Goal: Task Accomplishment & Management: Manage account settings

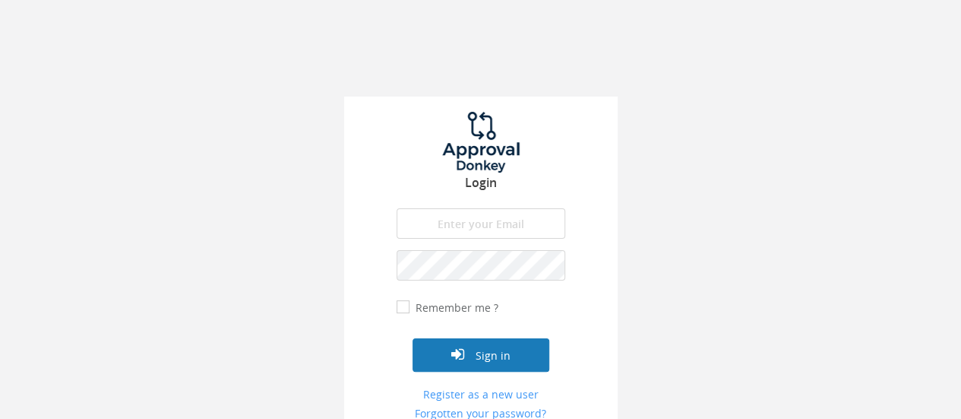
type input "[EMAIL_ADDRESS][DOMAIN_NAME]"
click at [467, 359] on button "Sign in" at bounding box center [480, 354] width 137 height 33
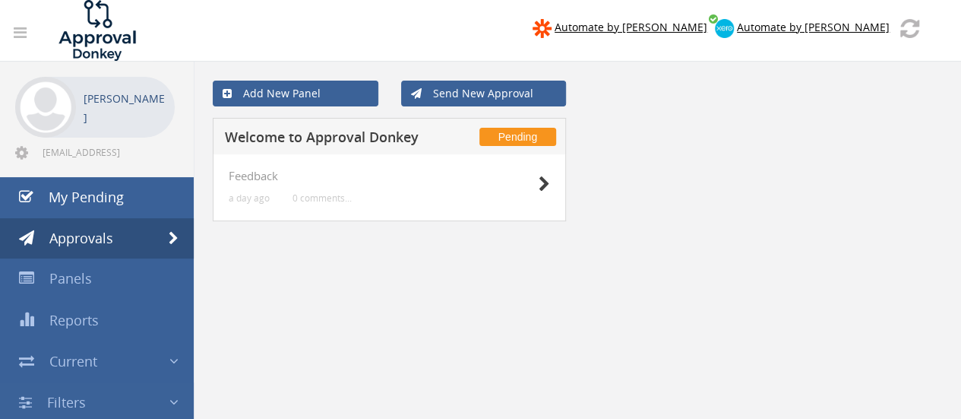
click at [515, 131] on span "Pending" at bounding box center [517, 137] width 77 height 18
click at [543, 180] on icon at bounding box center [544, 184] width 11 height 16
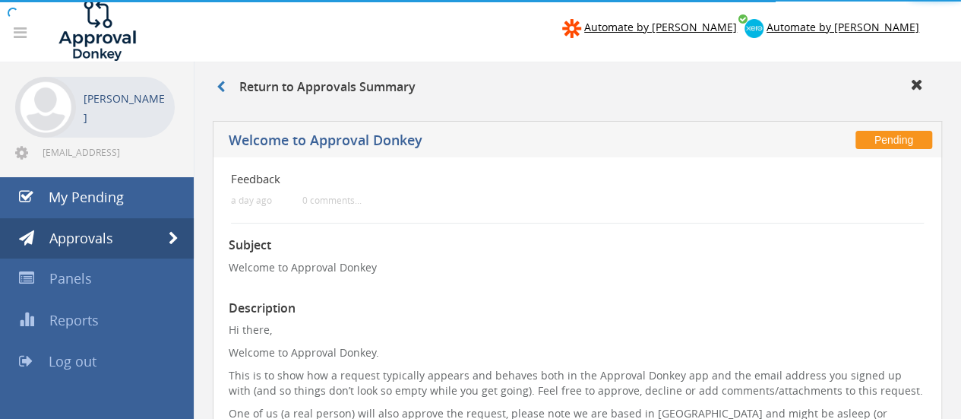
drag, startPoint x: 543, startPoint y: 180, endPoint x: 314, endPoint y: 187, distance: 229.5
click at [314, 187] on body "Automate by Zapier Automate by Xero Preet Chaudhari preet@sierrabuild.com.au" at bounding box center [480, 209] width 961 height 419
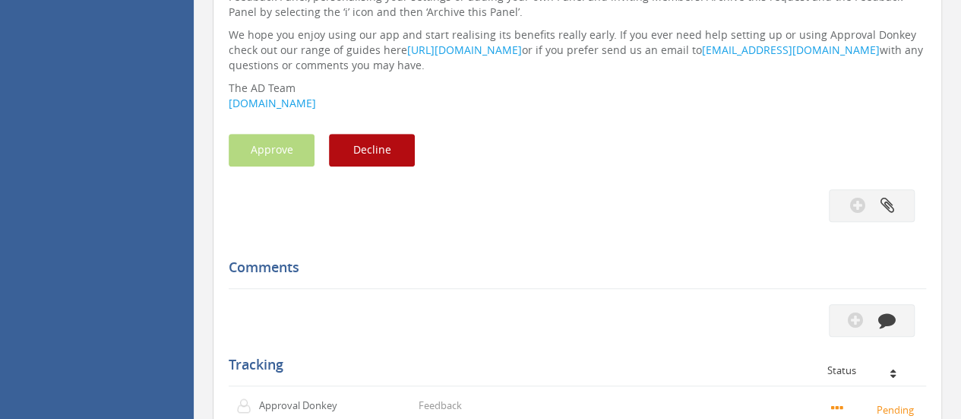
scroll to position [448, 0]
click at [381, 147] on button "Decline" at bounding box center [372, 148] width 86 height 33
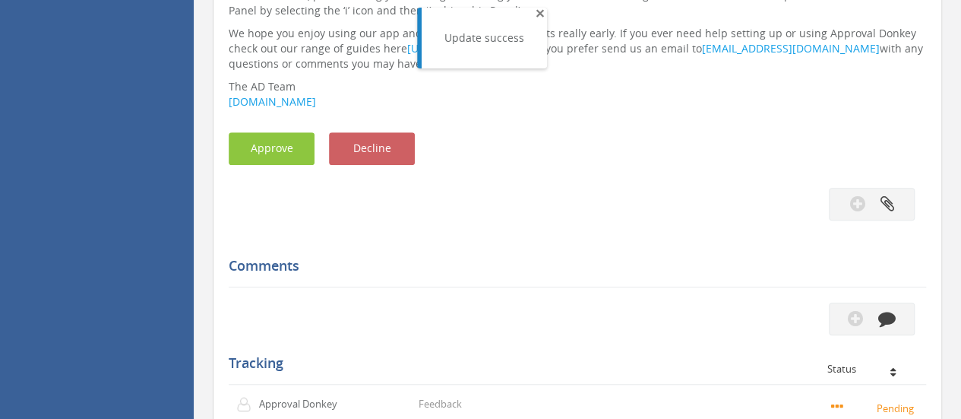
click at [536, 14] on span "×" at bounding box center [540, 12] width 9 height 21
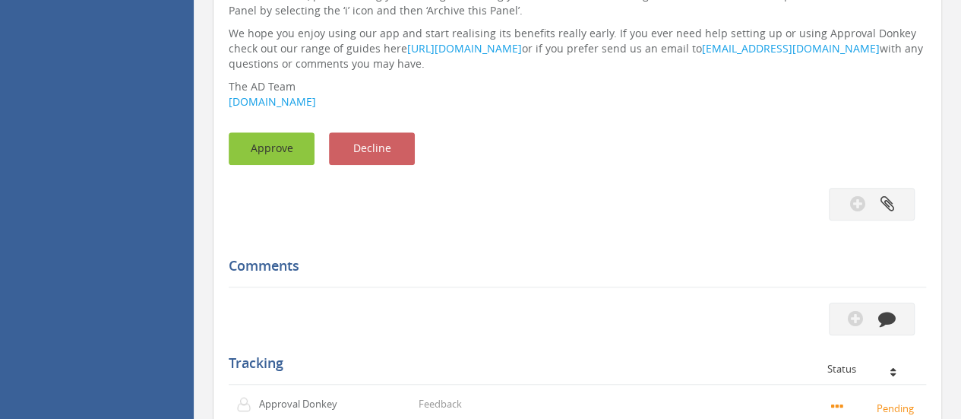
click at [273, 153] on button "Approve" at bounding box center [272, 148] width 86 height 33
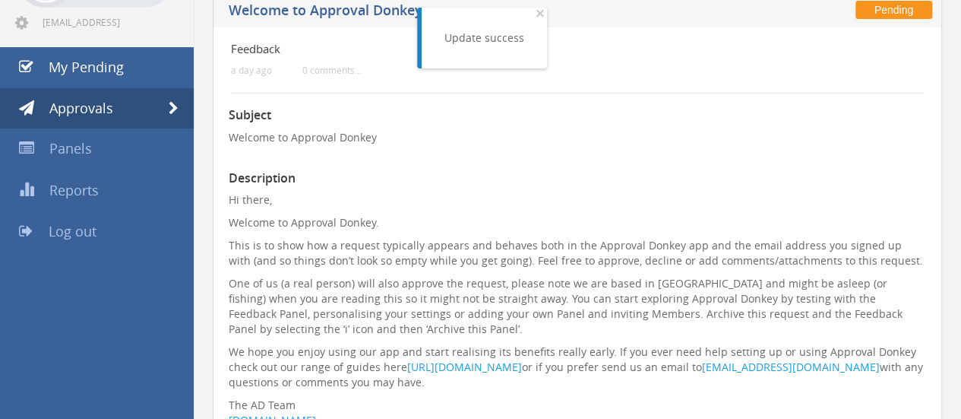
scroll to position [0, 0]
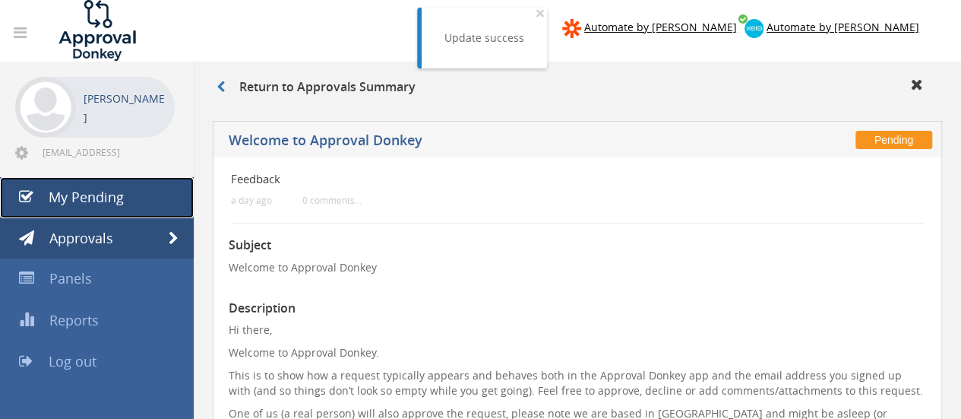
click at [60, 191] on span "My Pending" at bounding box center [86, 197] width 75 height 18
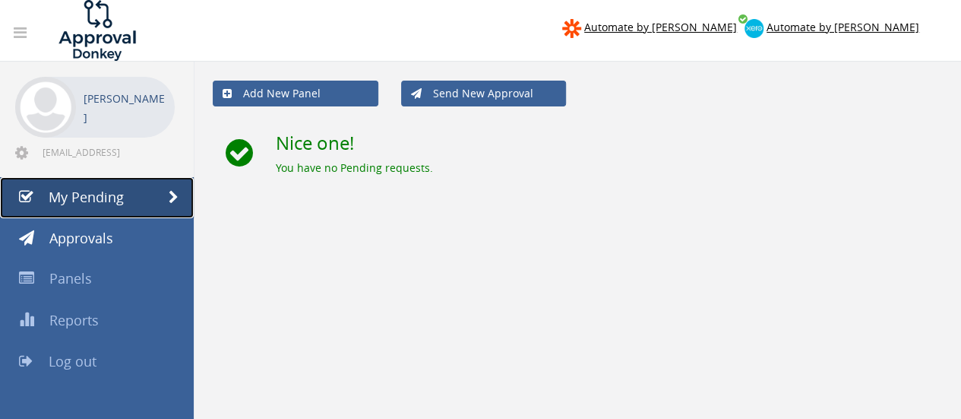
click at [178, 193] on span at bounding box center [174, 198] width 10 height 14
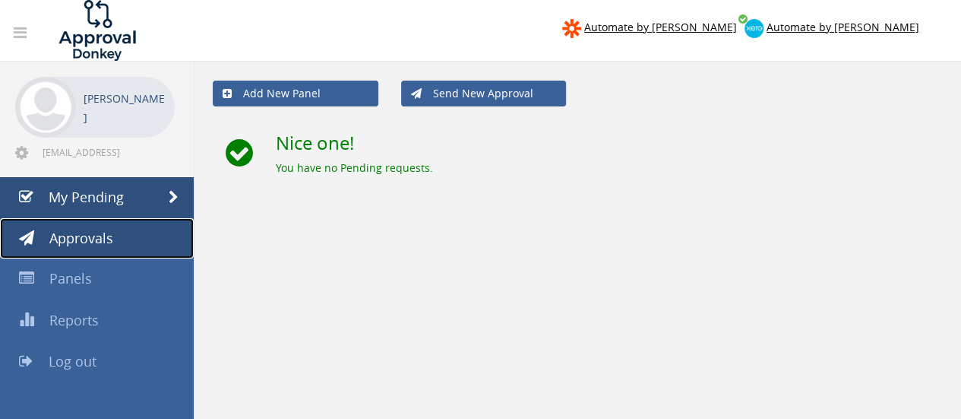
click at [64, 241] on span "Approvals" at bounding box center [81, 238] width 64 height 18
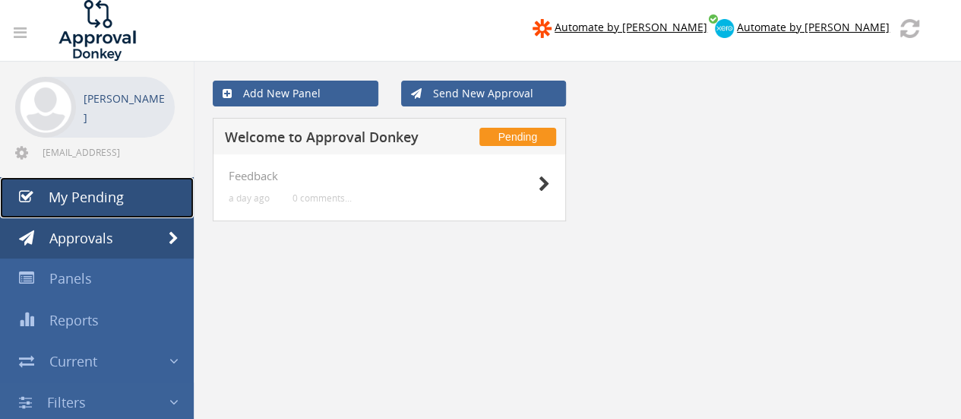
click at [71, 199] on span "My Pending" at bounding box center [86, 197] width 75 height 18
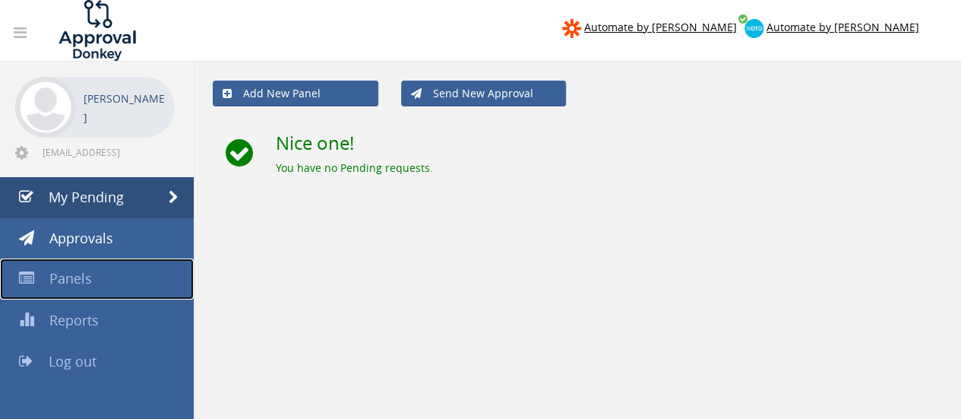
click at [73, 281] on span "Panels" at bounding box center [70, 278] width 43 height 18
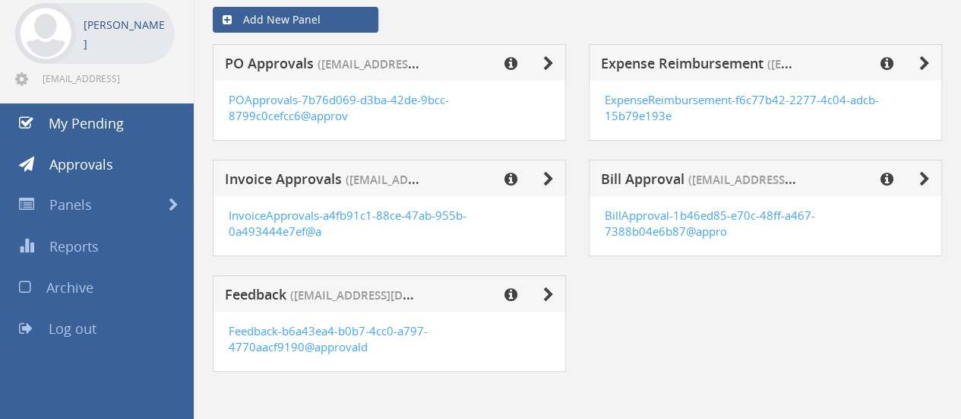
scroll to position [62, 0]
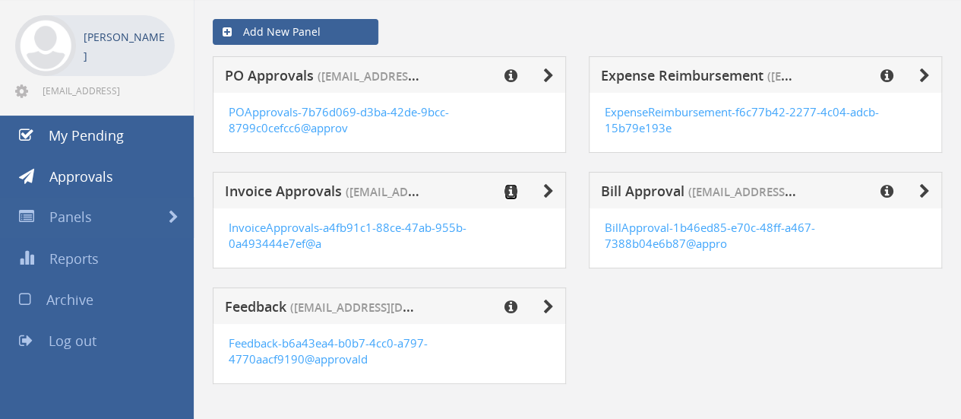
click at [514, 195] on icon at bounding box center [510, 191] width 13 height 15
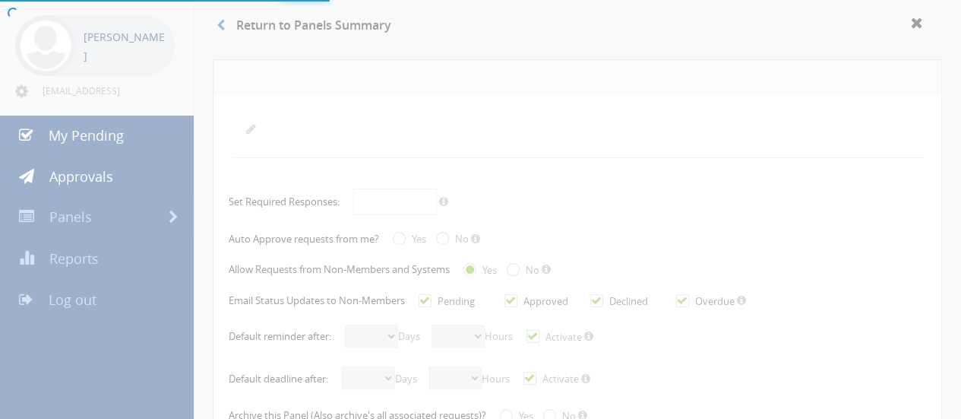
radio input "true"
checkbox input "true"
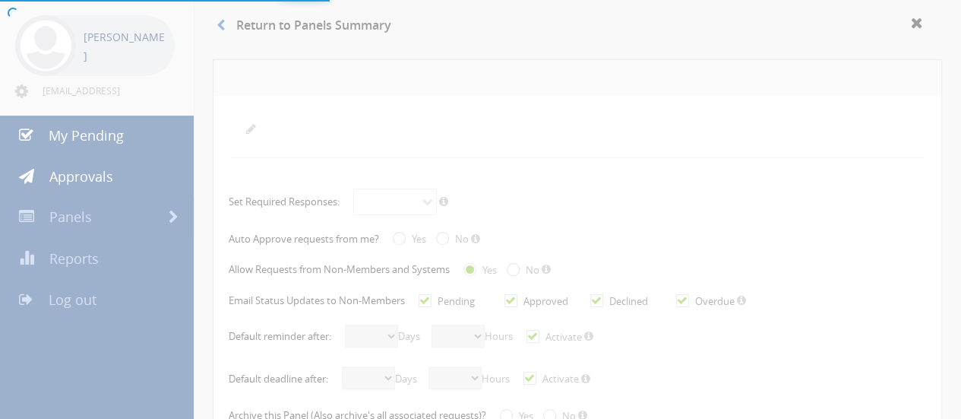
checkbox input "true"
select select "number:1"
select select "number:0"
checkbox input "true"
select select "number:2"
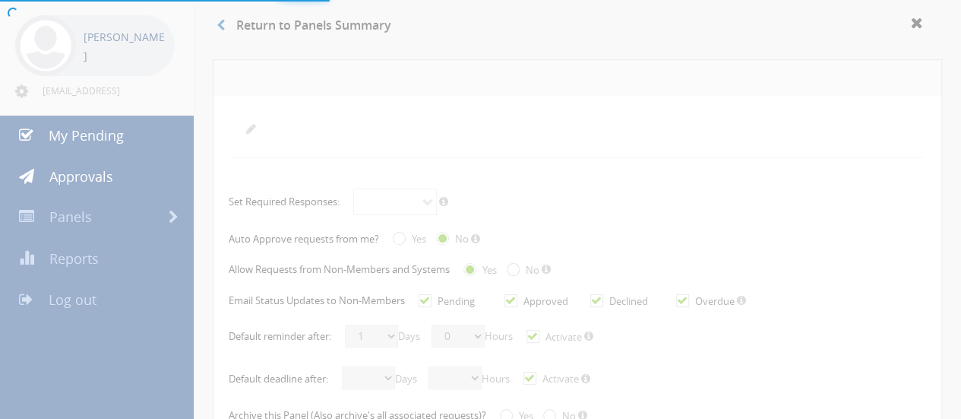
select select "number:0"
checkbox input "true"
radio input "true"
select select "number:0"
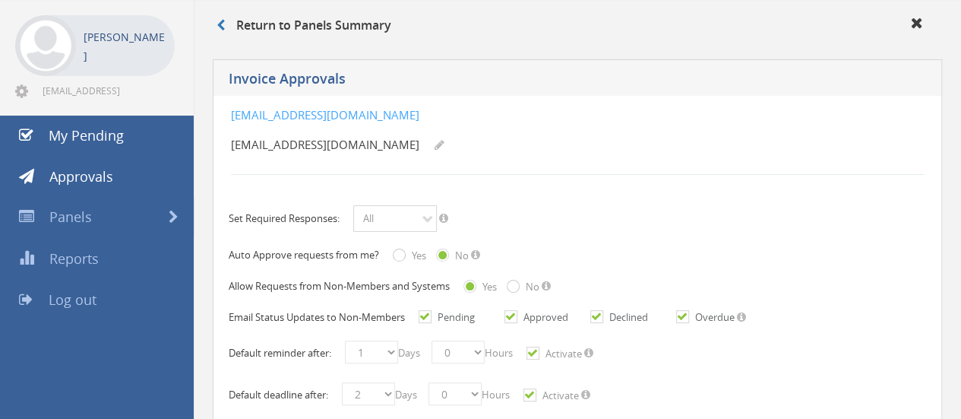
click at [422, 218] on select "All" at bounding box center [395, 218] width 84 height 27
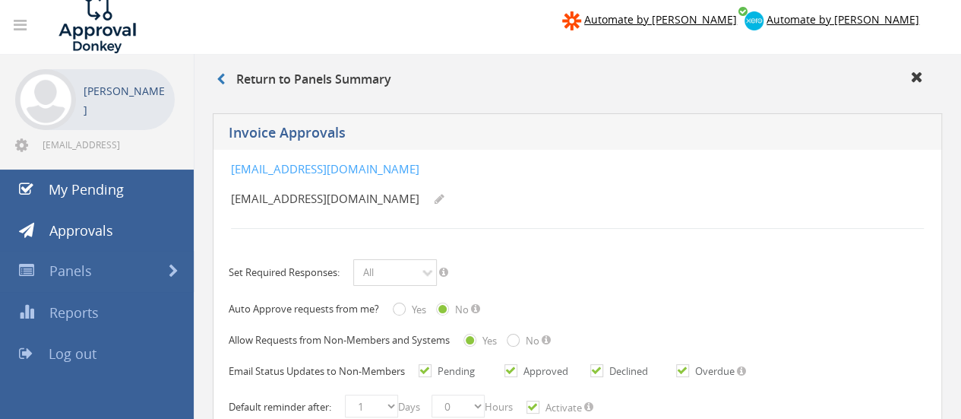
scroll to position [3, 0]
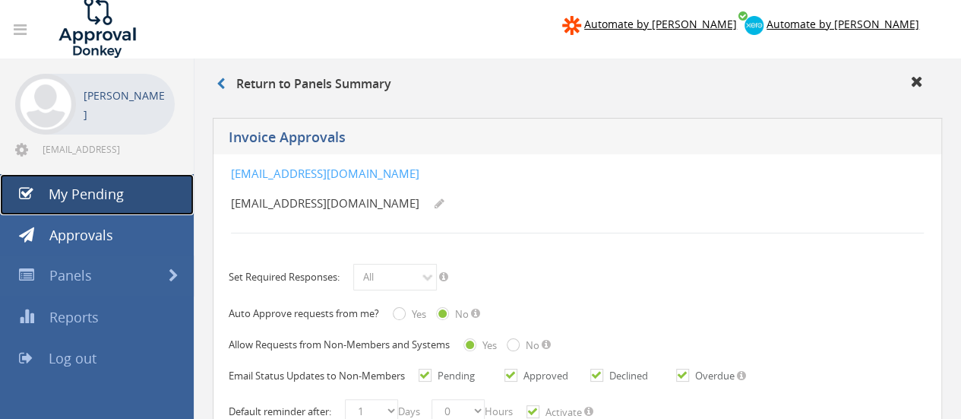
click at [87, 191] on span "My Pending" at bounding box center [86, 194] width 75 height 18
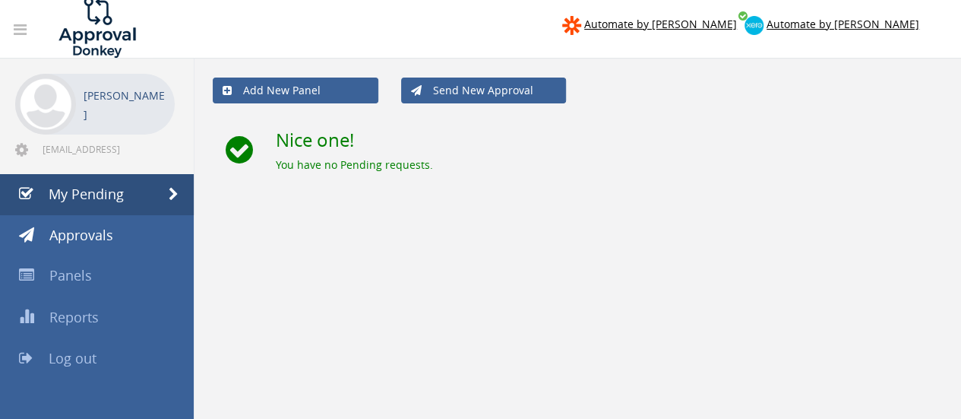
click at [9, 30] on link at bounding box center [20, 30] width 33 height 30
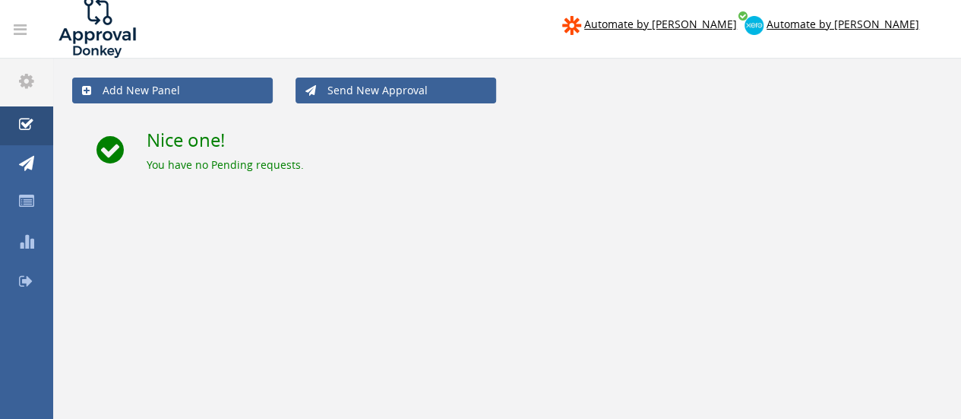
click at [14, 37] on link at bounding box center [20, 30] width 33 height 30
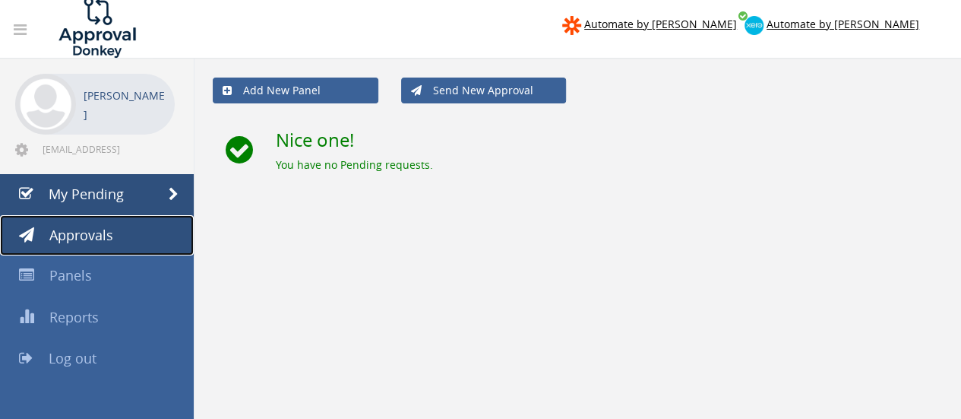
click at [94, 235] on span "Approvals" at bounding box center [81, 235] width 64 height 18
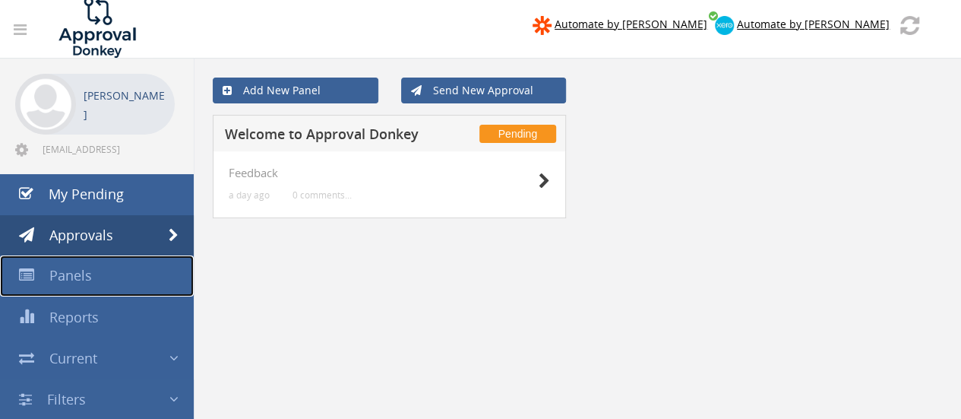
click at [79, 282] on span "Panels" at bounding box center [70, 275] width 43 height 18
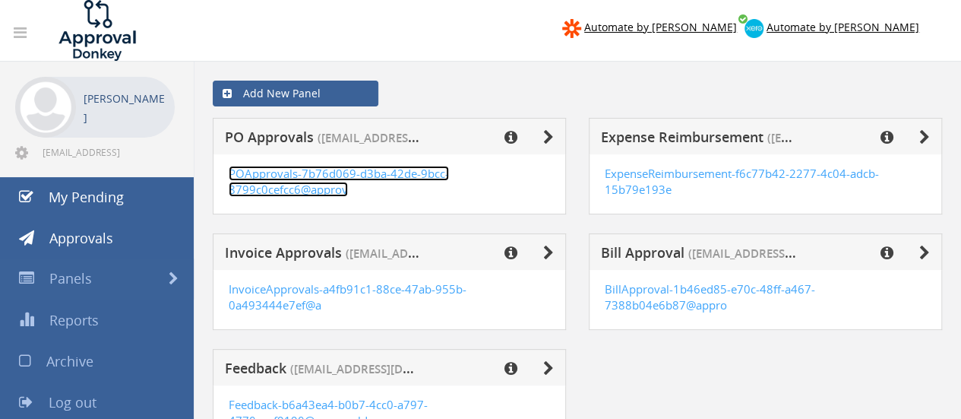
click at [365, 168] on link "POApprovals-7b76d069-d3ba-42de-9bcc-8799c0cefcc6@approv" at bounding box center [339, 181] width 220 height 31
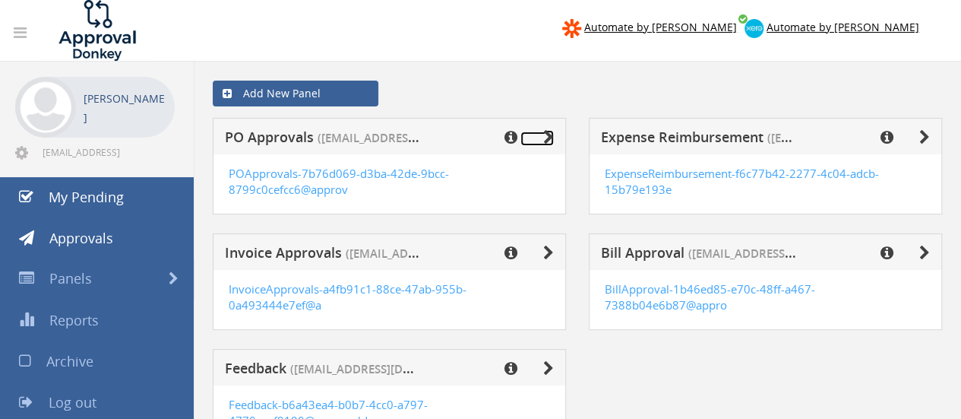
click at [544, 131] on icon at bounding box center [548, 137] width 11 height 15
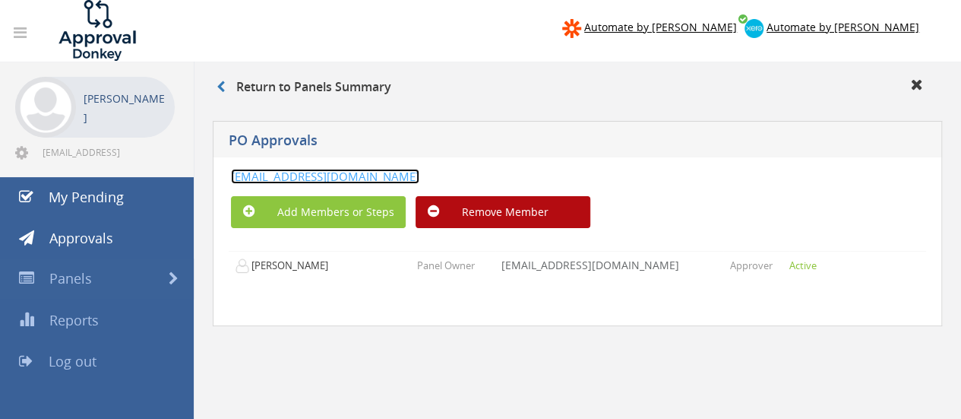
click at [292, 175] on link "POApprovals-7b76d069-d3ba-42de-9bcc-8799c0cefcc6@approvaldonkey.com" at bounding box center [325, 176] width 188 height 15
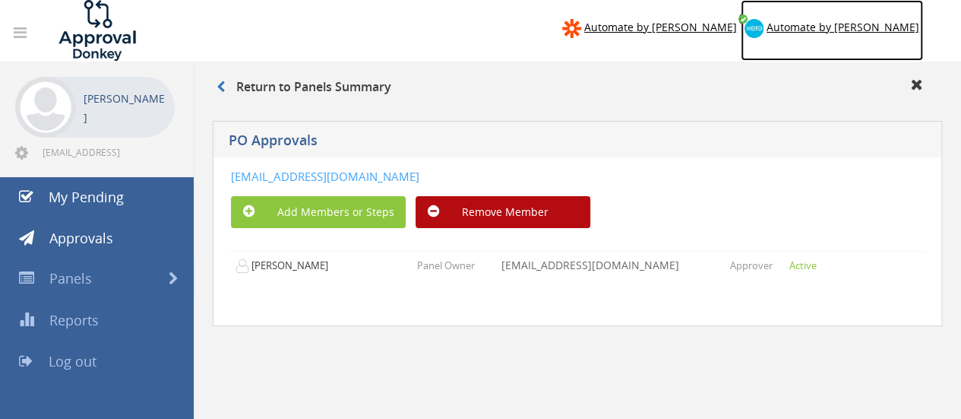
click at [874, 25] on span "Automate by Xero" at bounding box center [842, 27] width 153 height 14
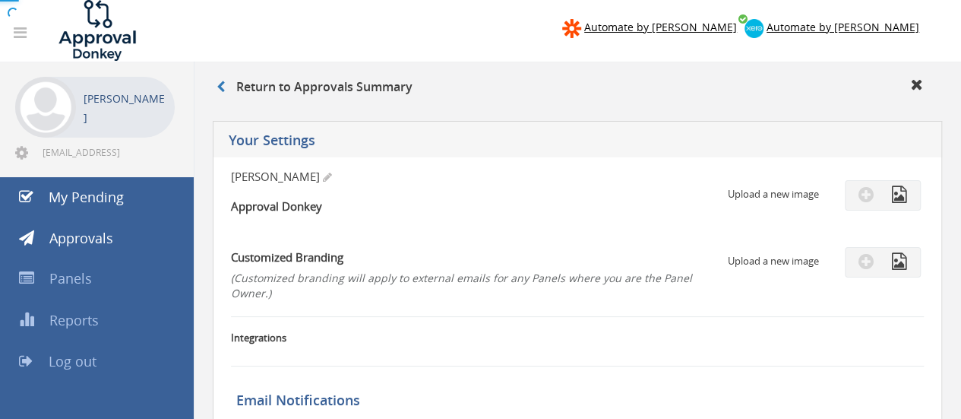
checkbox input "true"
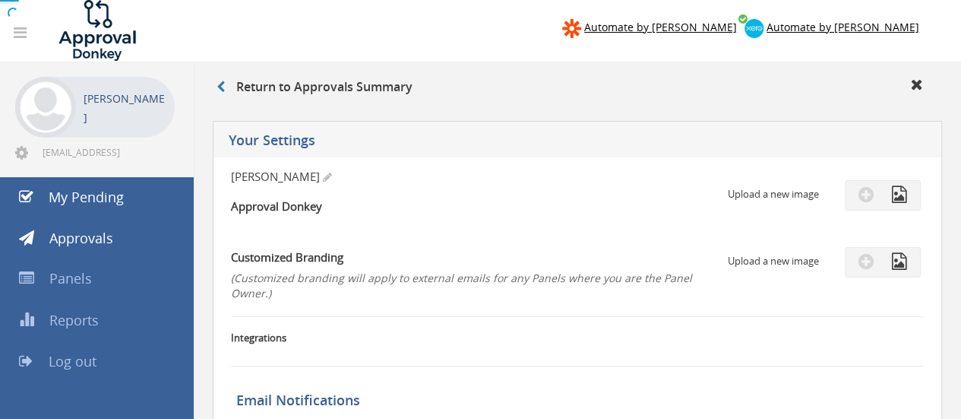
checkbox input "true"
select select "number:1"
checkbox input "true"
type input "08/23/2025"
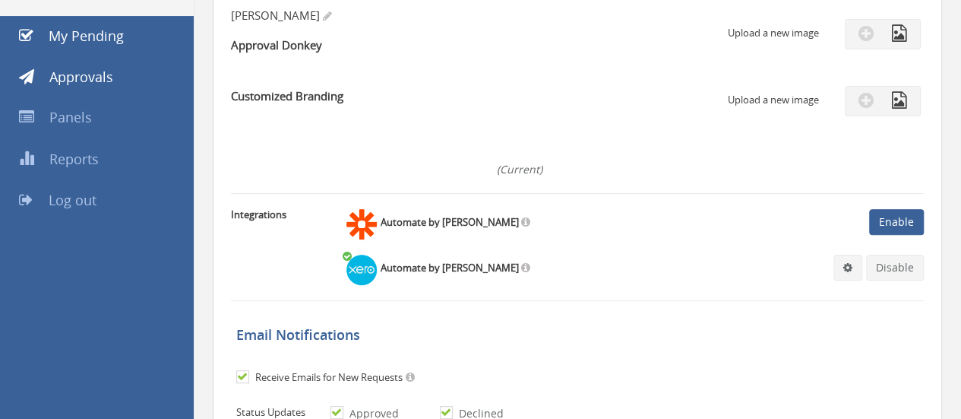
scroll to position [176, 0]
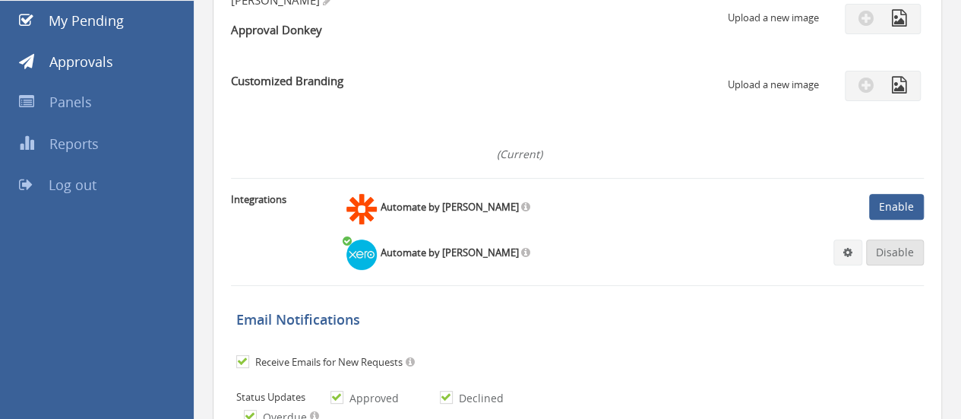
click at [900, 256] on link "Disable" at bounding box center [895, 252] width 58 height 26
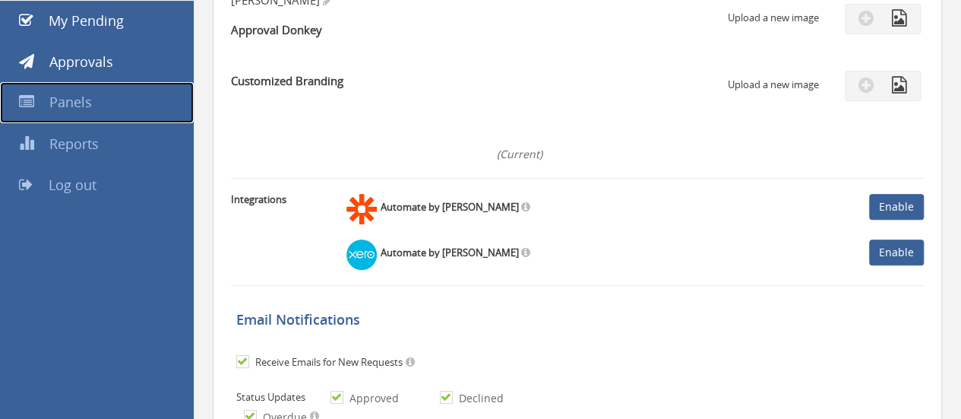
click at [81, 103] on span "Panels" at bounding box center [70, 102] width 43 height 18
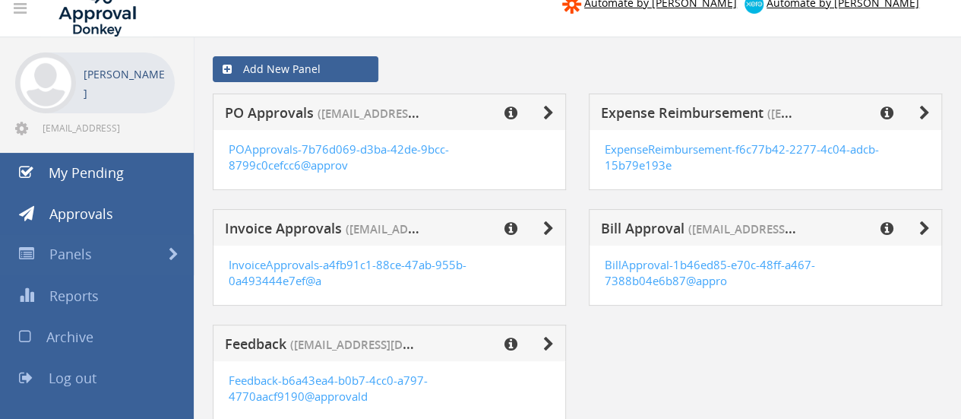
scroll to position [14, 0]
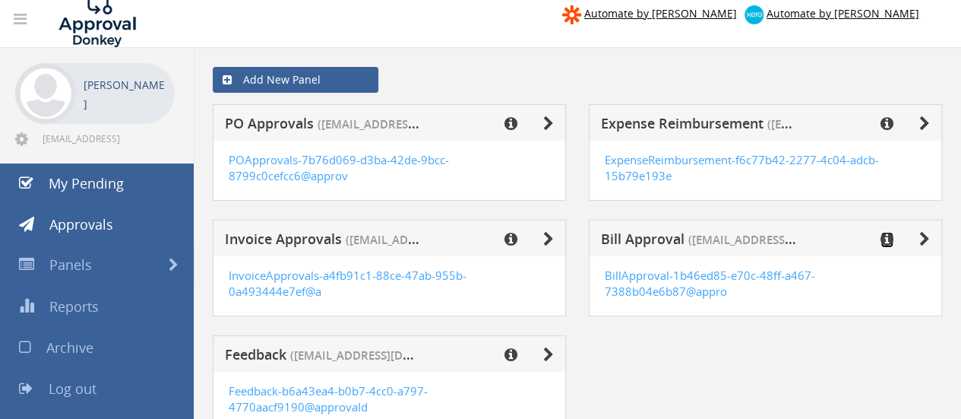
click at [892, 235] on icon at bounding box center [886, 239] width 13 height 15
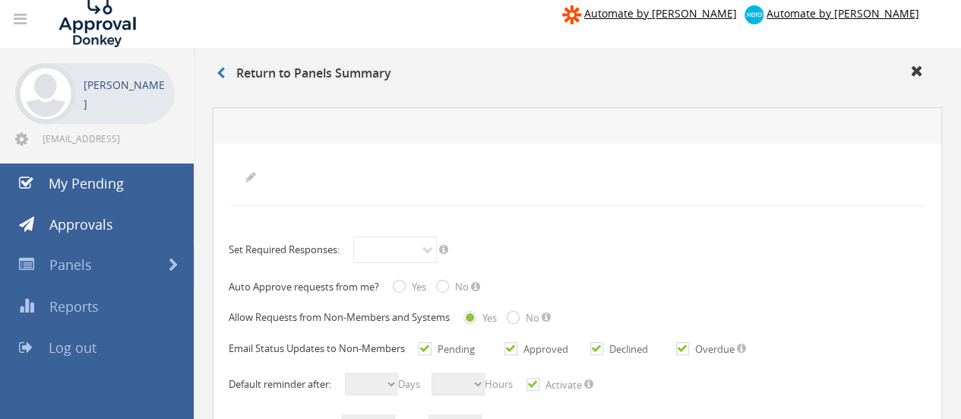
radio input "true"
checkbox input "true"
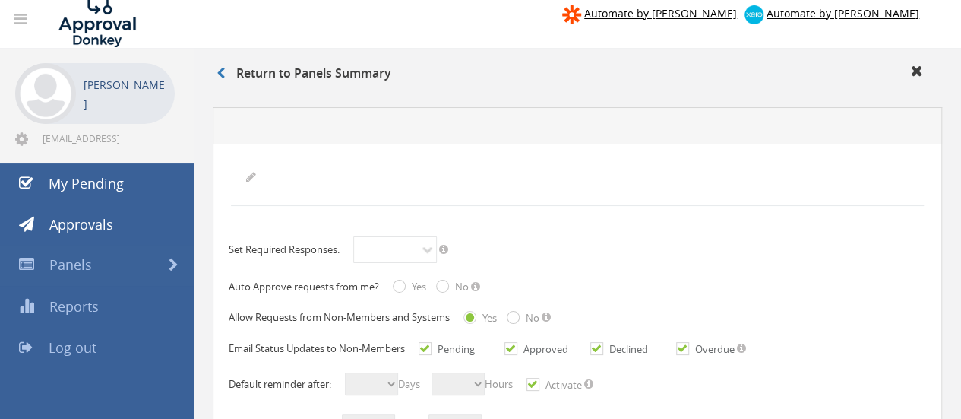
checkbox input "true"
select select "number:2"
select select "number:0"
checkbox input "true"
select select "number:7"
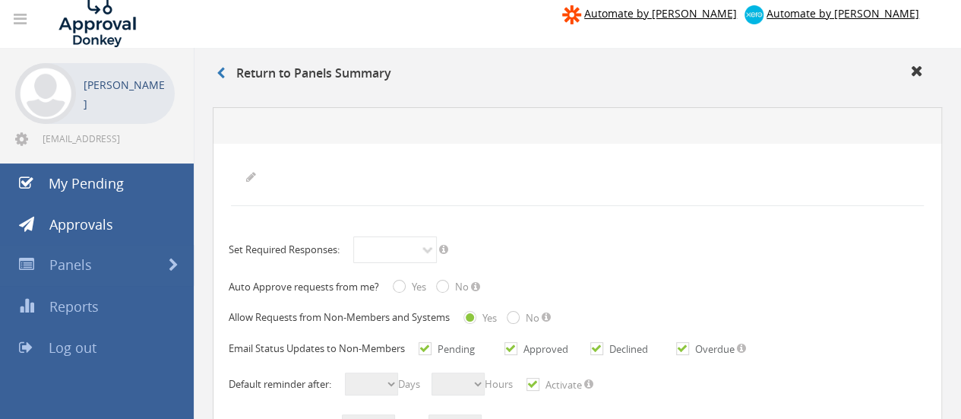
select select "number:0"
checkbox input "true"
radio input "true"
select select "number:0"
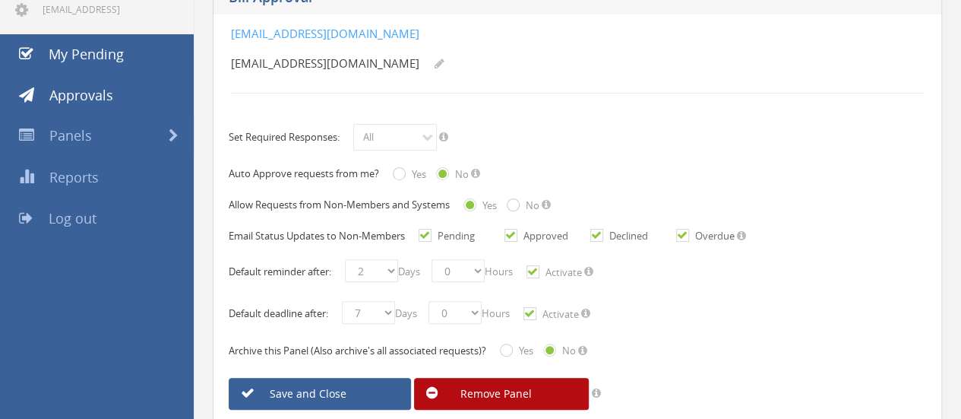
scroll to position [219, 0]
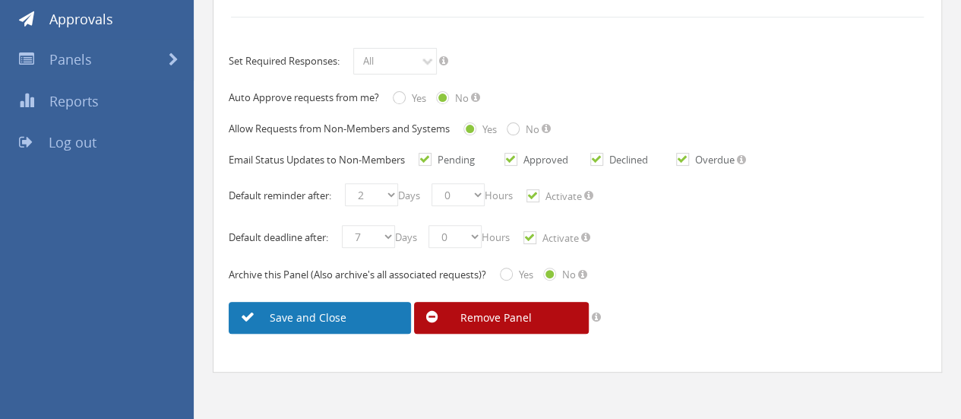
click at [267, 327] on link "Save and Close" at bounding box center [320, 318] width 182 height 32
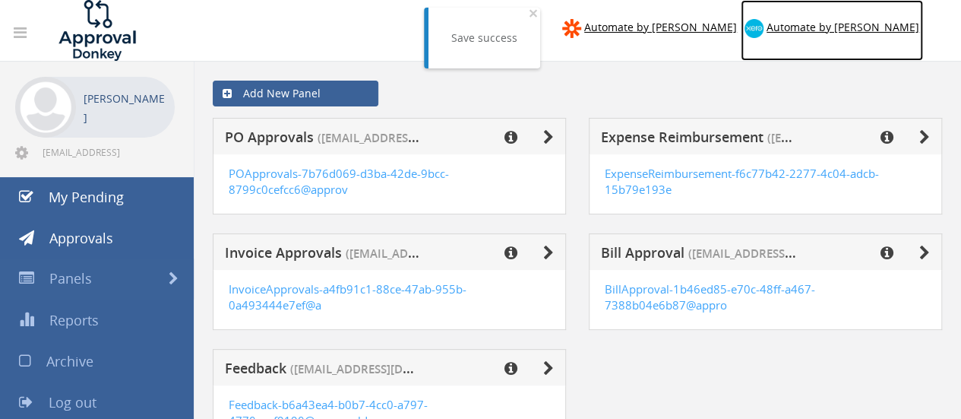
click at [863, 24] on span "Automate by [PERSON_NAME]" at bounding box center [842, 27] width 153 height 14
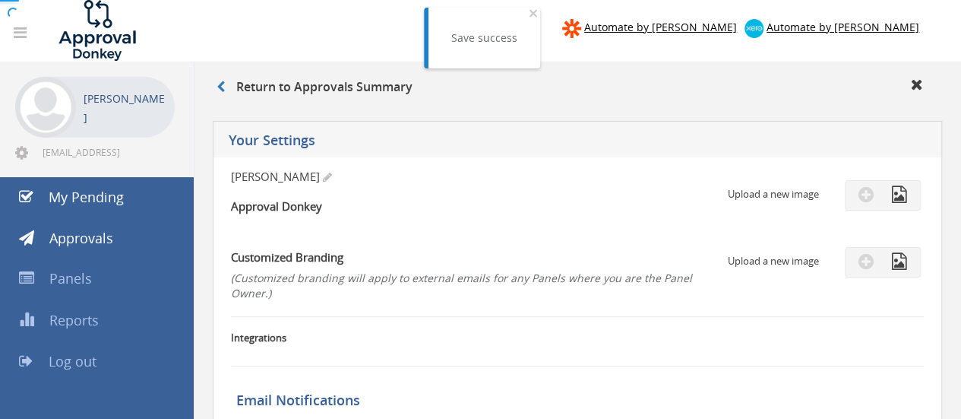
checkbox input "true"
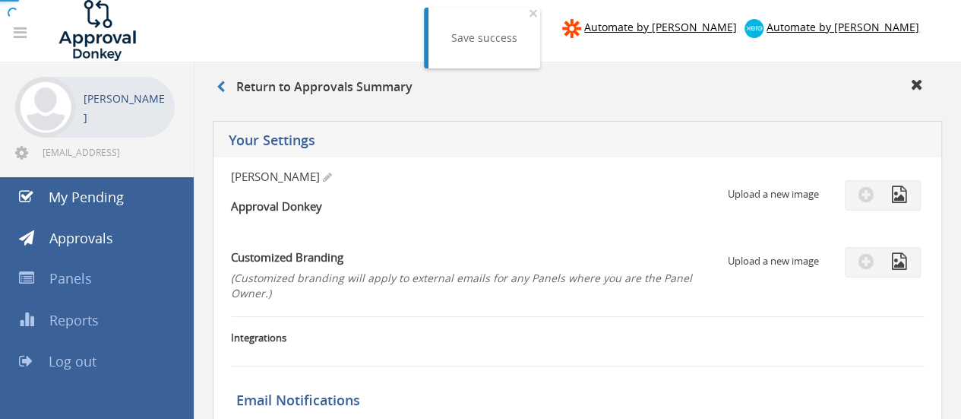
checkbox input "true"
select select "number:1"
checkbox input "true"
type input "08/23/2025"
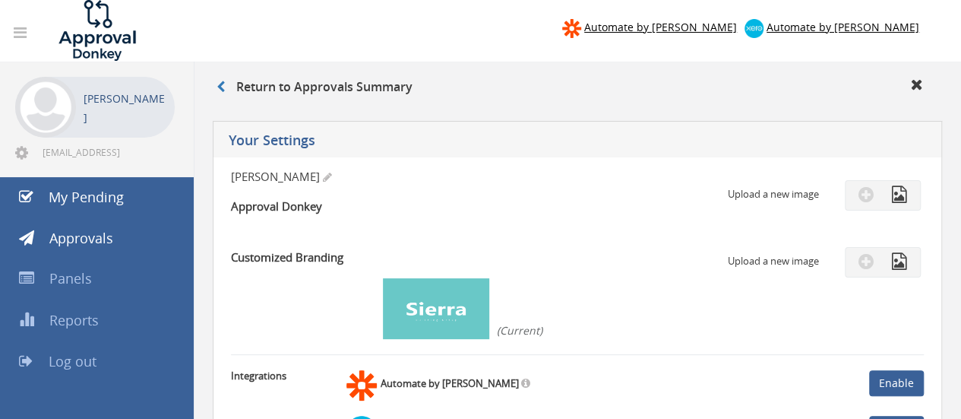
click at [530, 13] on nav "Automate by Zapier Automate by Xero" at bounding box center [481, 30] width 984 height 61
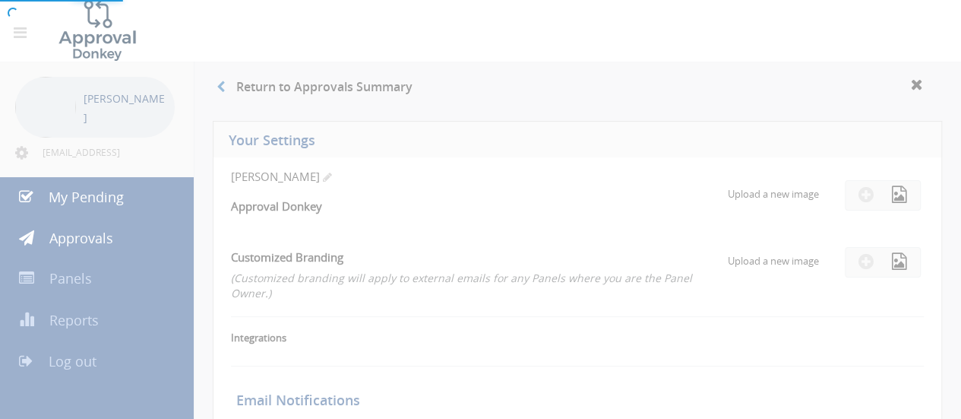
checkbox input "true"
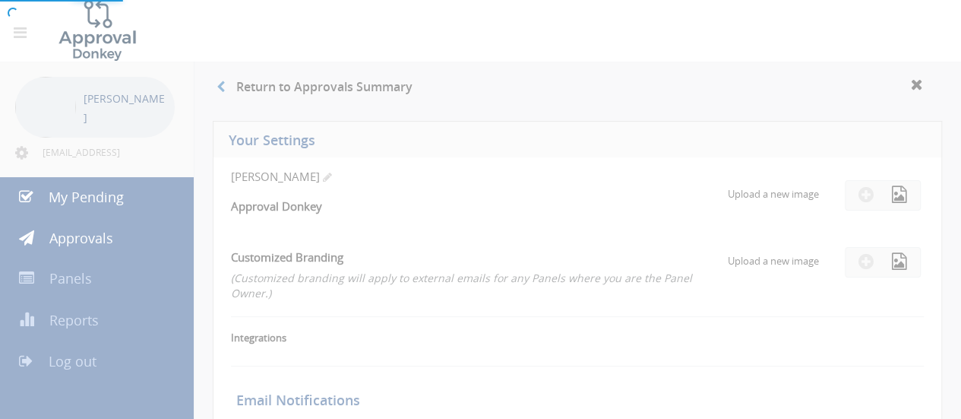
checkbox input "true"
select select "number:1"
checkbox input "true"
type input "[DATE]"
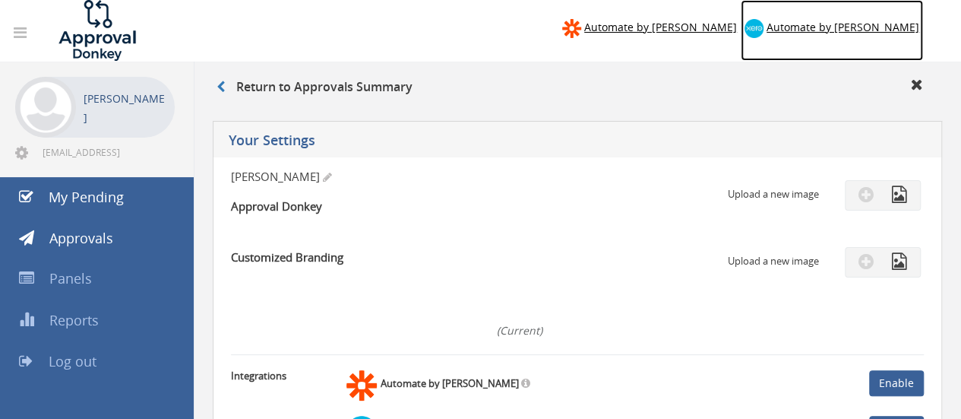
click at [863, 28] on span "Automate by Xero" at bounding box center [842, 27] width 153 height 14
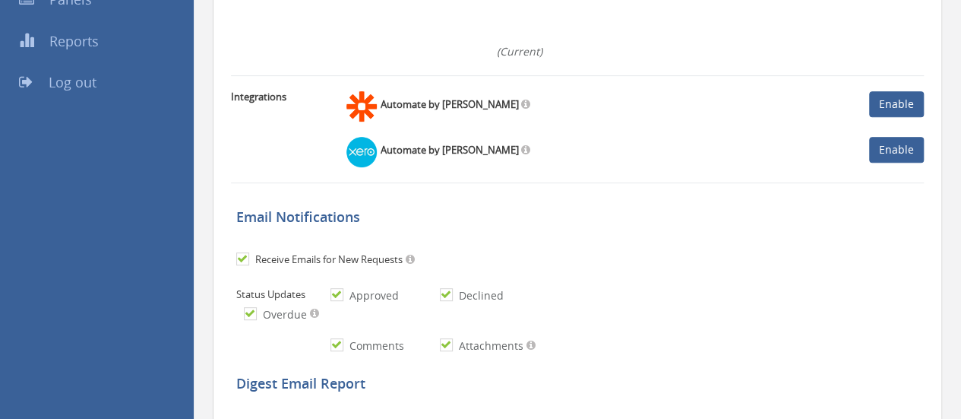
scroll to position [277, 0]
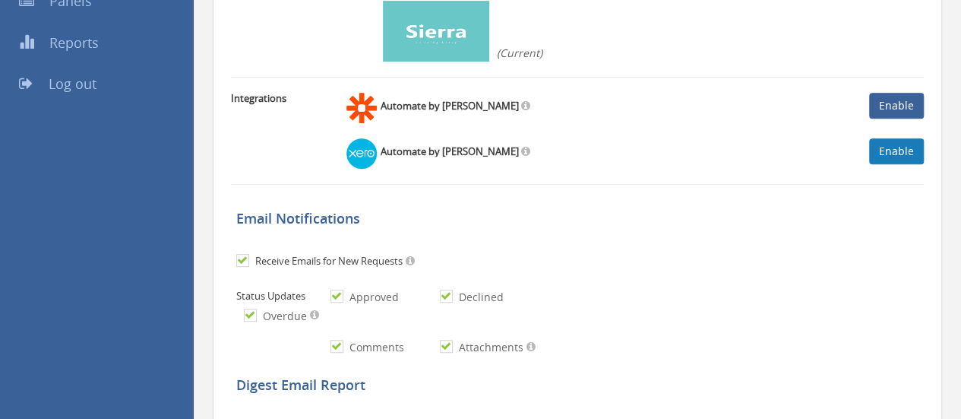
click at [883, 153] on link "Enable" at bounding box center [896, 151] width 55 height 26
click at [704, 160] on div "Automate by Xero Disable Settings Disconnect" at bounding box center [634, 150] width 577 height 38
click at [852, 147] on span at bounding box center [847, 151] width 9 height 11
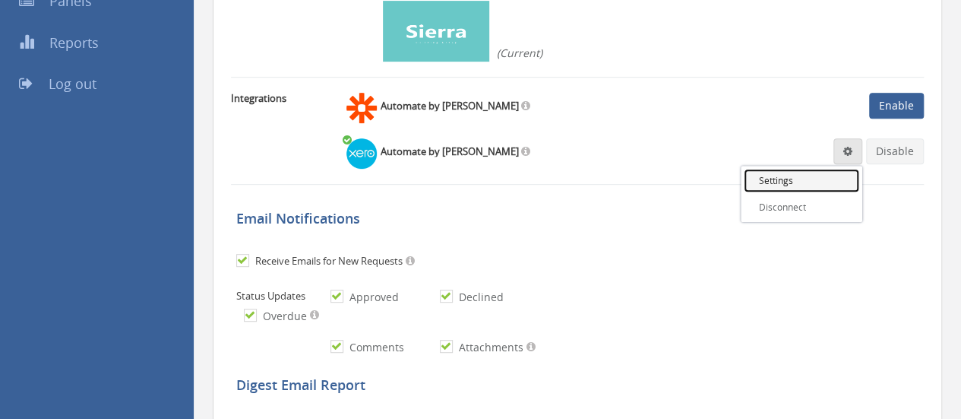
click at [788, 186] on link "Settings" at bounding box center [801, 181] width 115 height 24
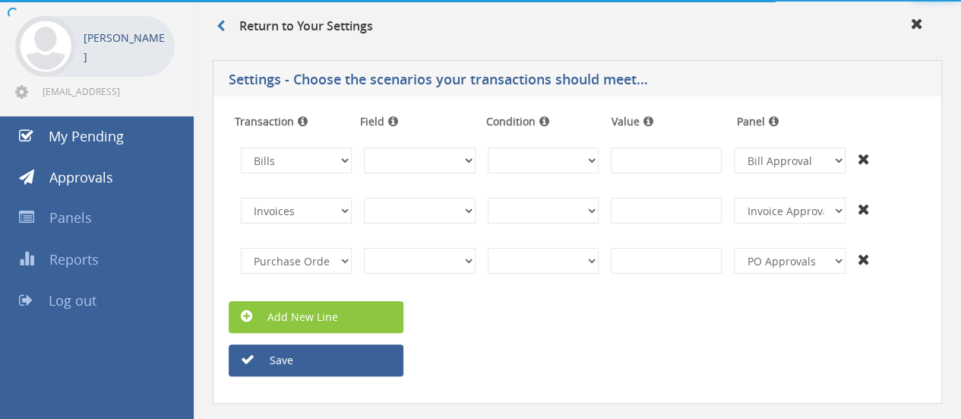
scroll to position [93, 0]
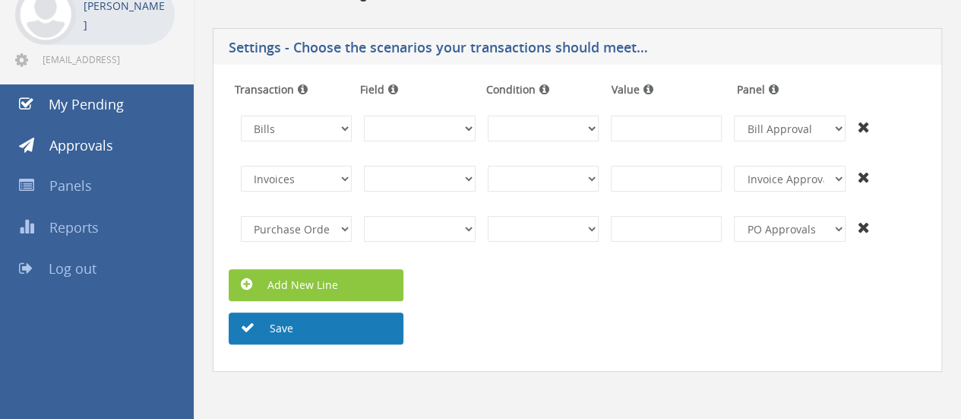
click at [302, 327] on button "Save" at bounding box center [316, 328] width 175 height 32
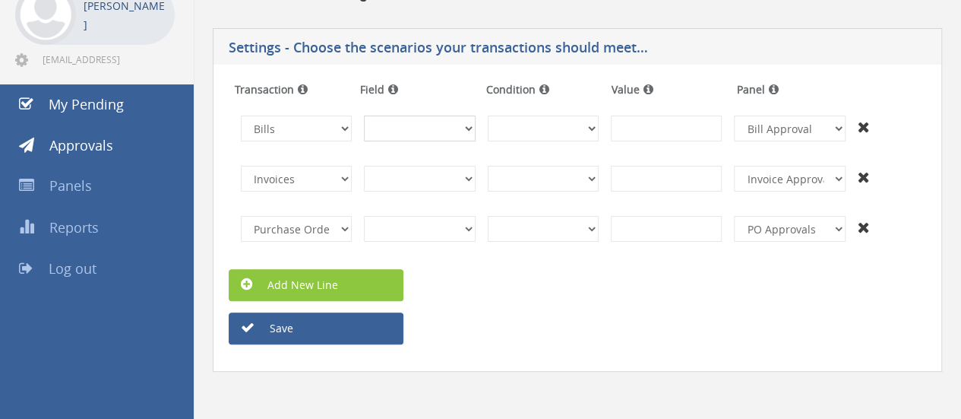
click at [444, 125] on select "InvoiceID - (92f08561-bd65-469b-93fb-65dd1552c678) InvoiceNumber - (null) Conta…" at bounding box center [419, 128] width 111 height 26
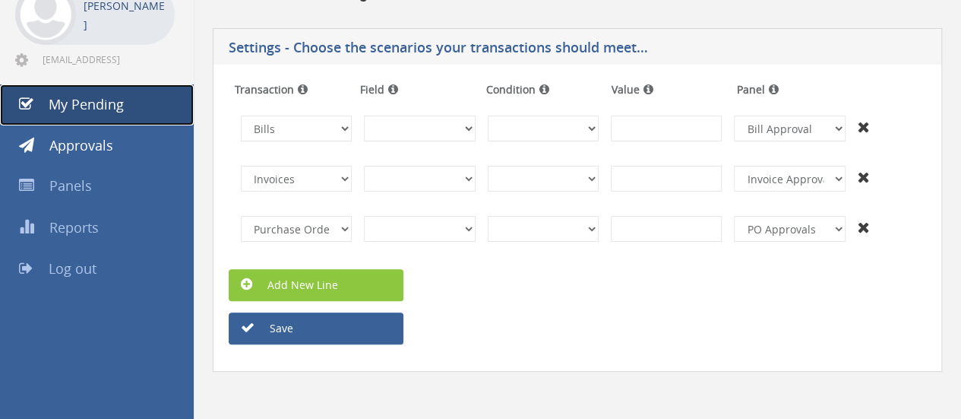
click at [89, 103] on span "My Pending" at bounding box center [86, 104] width 75 height 18
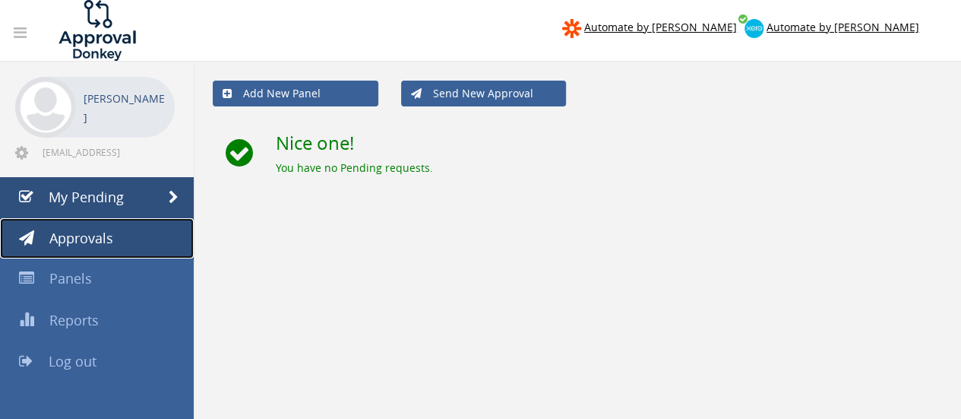
click at [69, 235] on span "Approvals" at bounding box center [81, 238] width 64 height 18
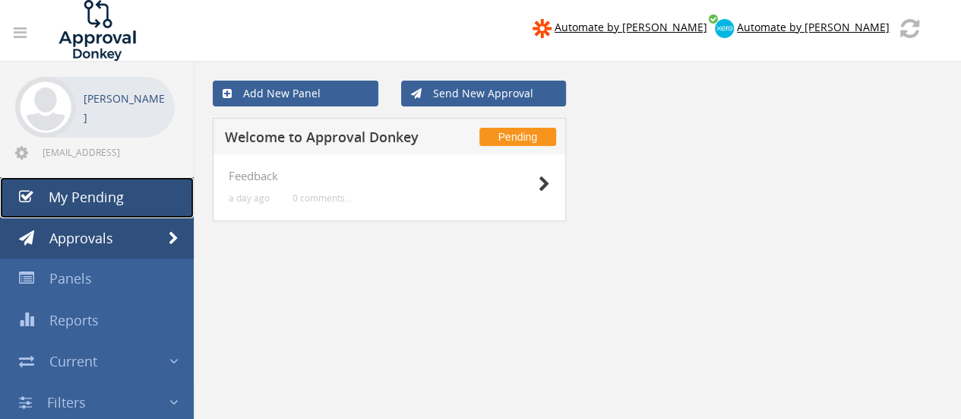
click at [62, 197] on span "My Pending" at bounding box center [86, 197] width 75 height 18
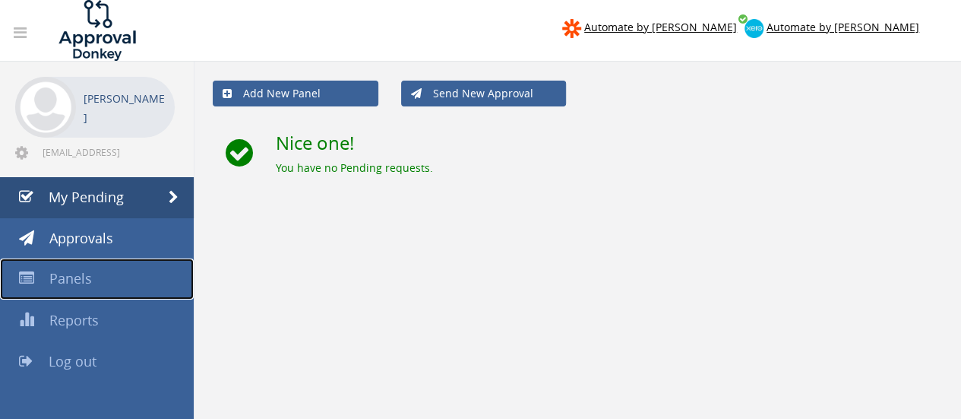
click at [61, 291] on link "Panels" at bounding box center [97, 278] width 194 height 41
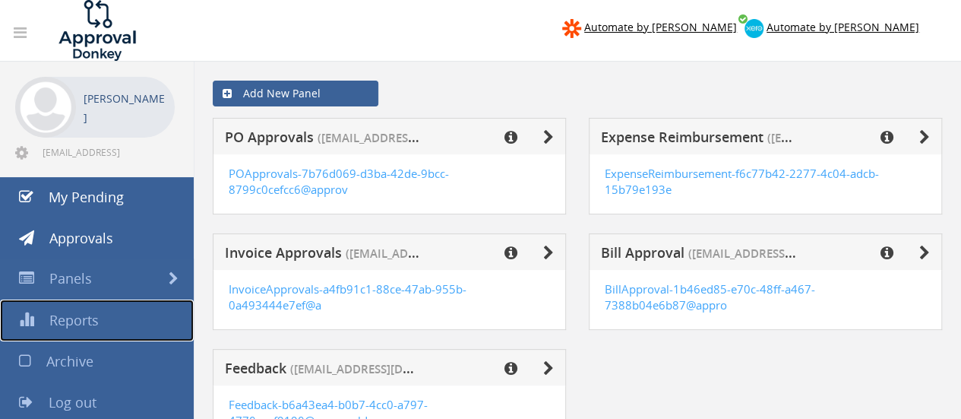
click at [62, 327] on span "Reports" at bounding box center [73, 320] width 49 height 18
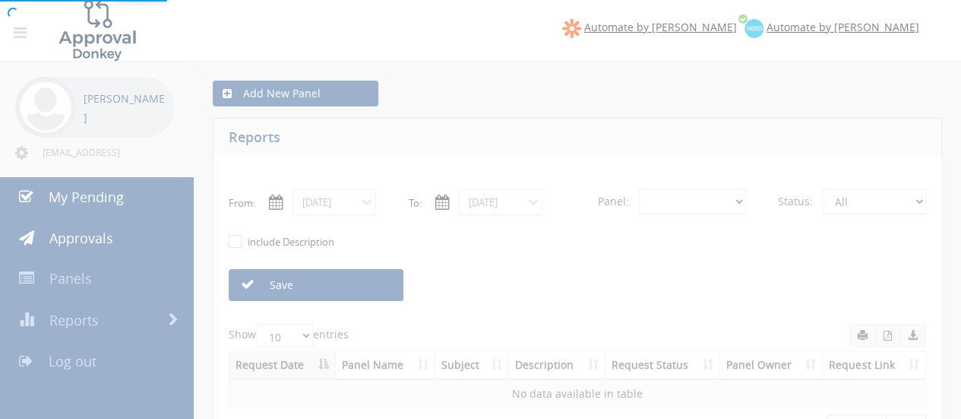
select select "number:0"
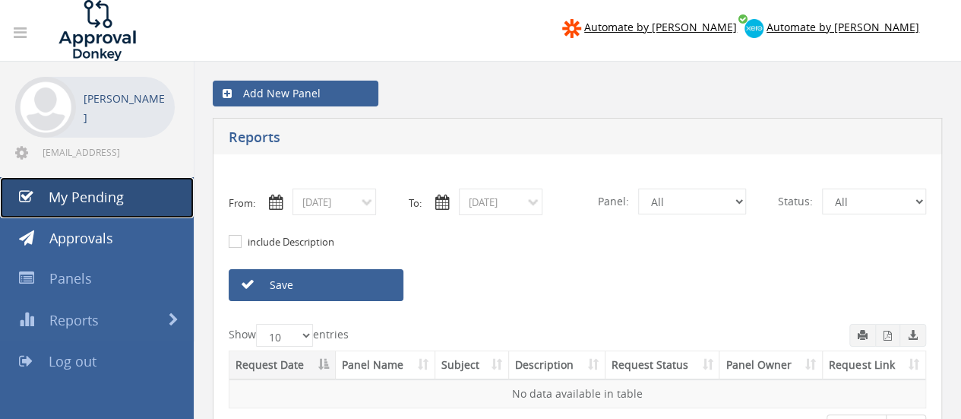
click at [88, 188] on span "My Pending" at bounding box center [86, 197] width 75 height 18
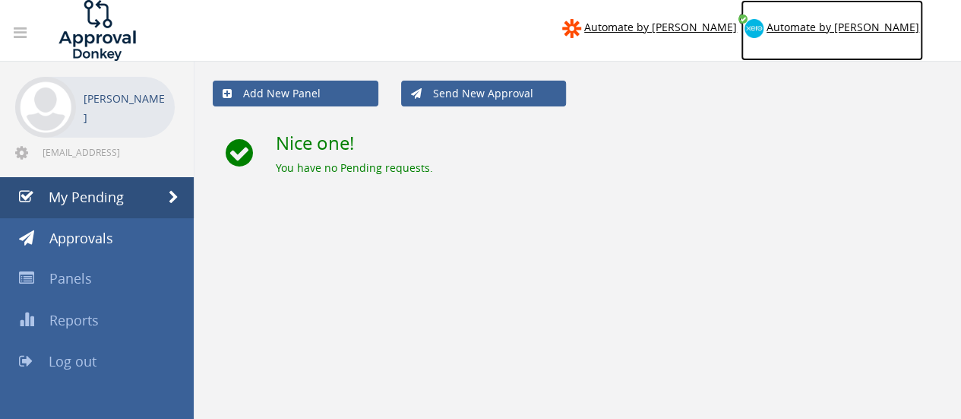
click at [880, 30] on span "Automate by [PERSON_NAME]" at bounding box center [842, 27] width 153 height 14
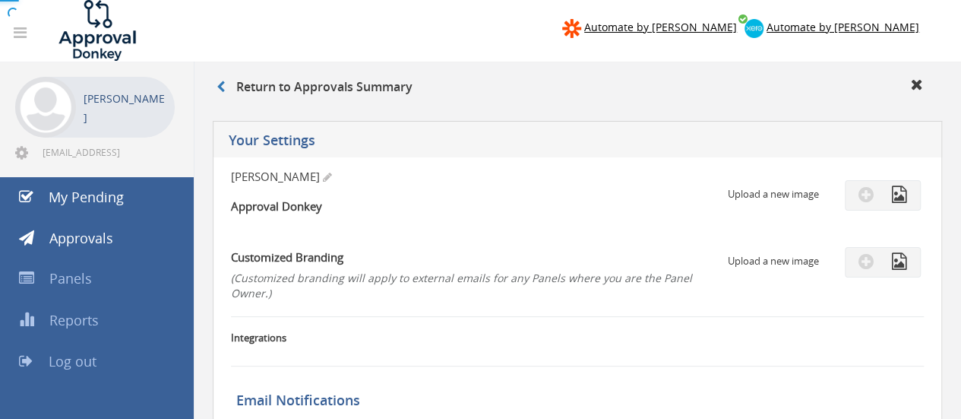
checkbox input "true"
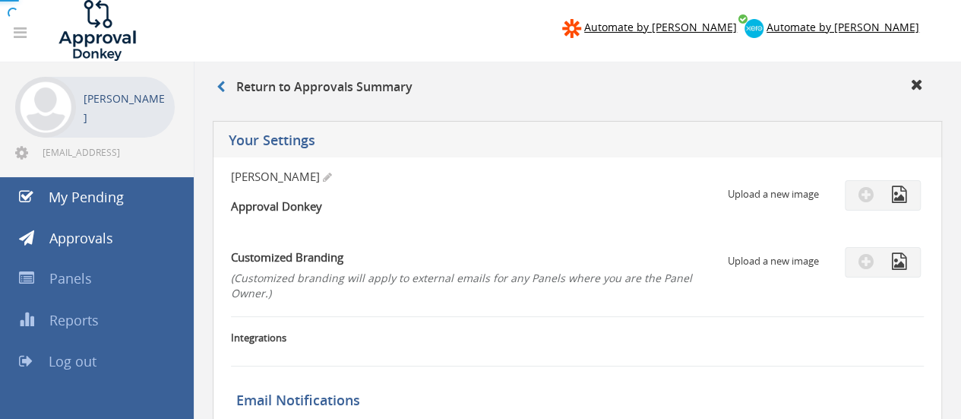
checkbox input "true"
select select "number:1"
checkbox input "true"
type input "[DATE]"
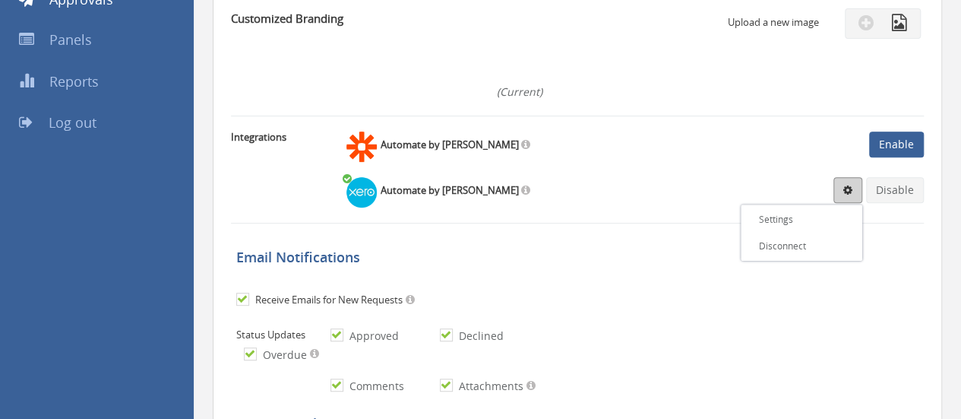
click at [845, 188] on span at bounding box center [847, 190] width 9 height 11
click at [776, 251] on link "Disconnect" at bounding box center [801, 246] width 115 height 24
click at [548, 11] on span "×" at bounding box center [551, 12] width 9 height 21
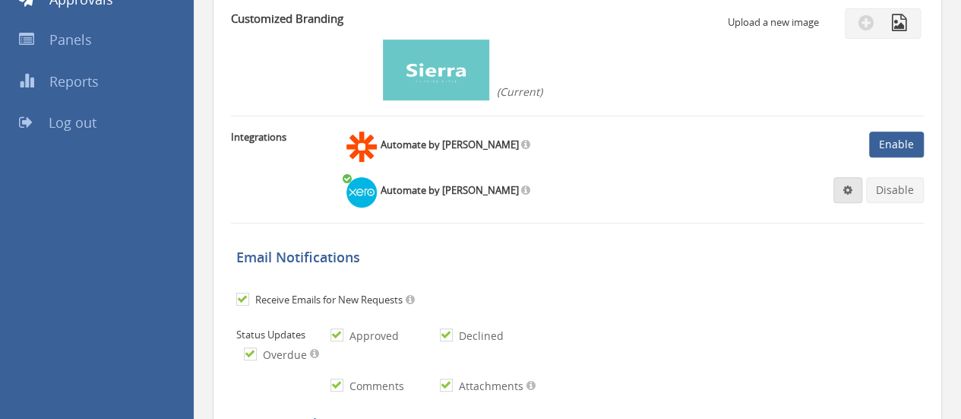
click at [848, 188] on span at bounding box center [847, 190] width 9 height 11
click at [796, 216] on img at bounding box center [800, 221] width 87 height 23
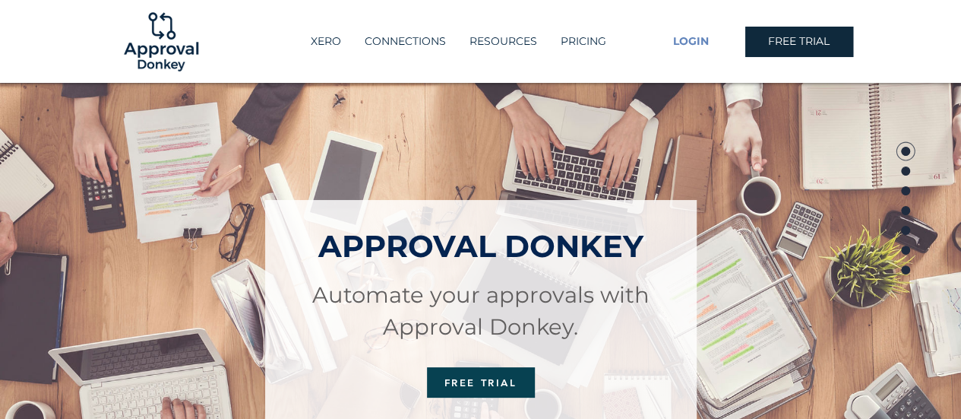
click at [704, 48] on span "LOGIN" at bounding box center [691, 41] width 36 height 15
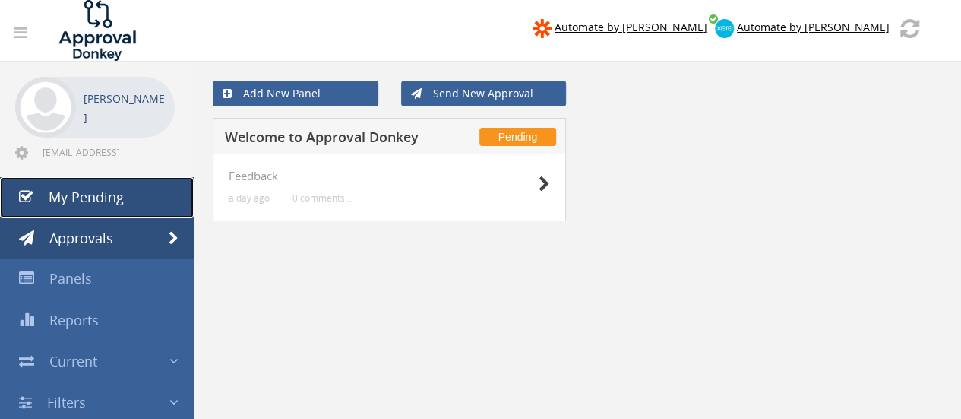
click at [98, 200] on span "My Pending" at bounding box center [86, 197] width 75 height 18
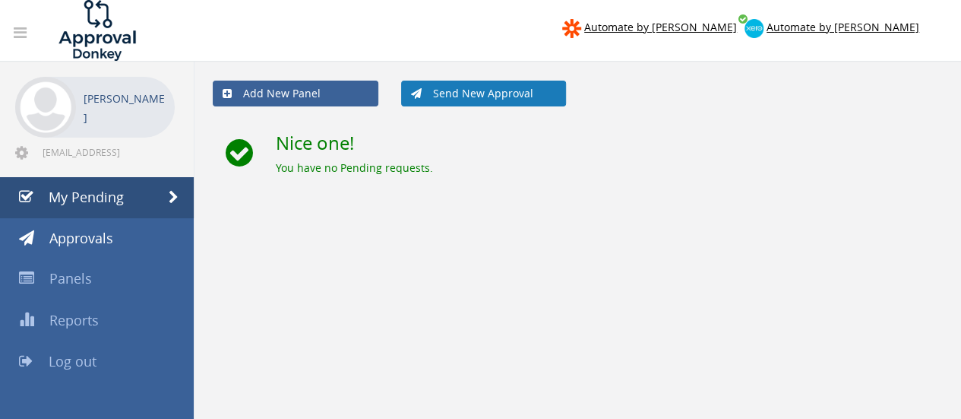
click at [435, 96] on link "Send New Approval" at bounding box center [484, 94] width 166 height 26
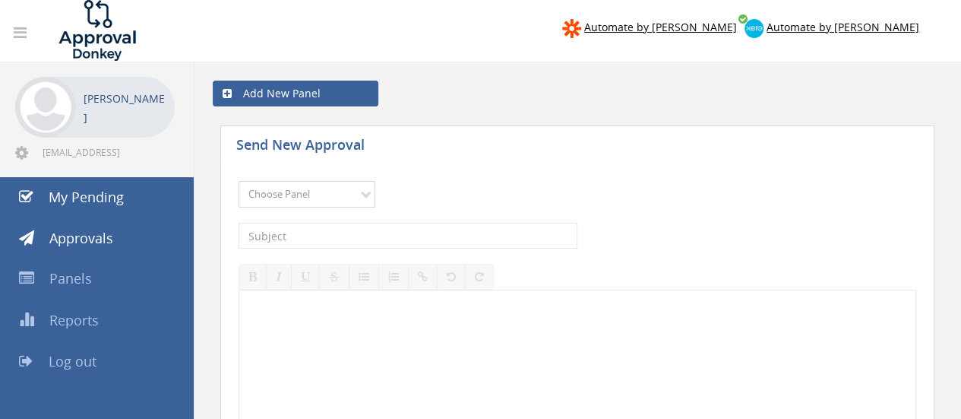
click at [344, 186] on select "Choose Panel PO Approvals Expense Reimbursement Invoice Approvals Bill Approval…" at bounding box center [307, 194] width 137 height 27
select select "14073"
click at [239, 181] on select "Choose Panel PO Approvals Expense Reimbursement Invoice Approvals Bill Approval…" at bounding box center [307, 194] width 137 height 27
click at [283, 232] on input "text" at bounding box center [408, 236] width 339 height 26
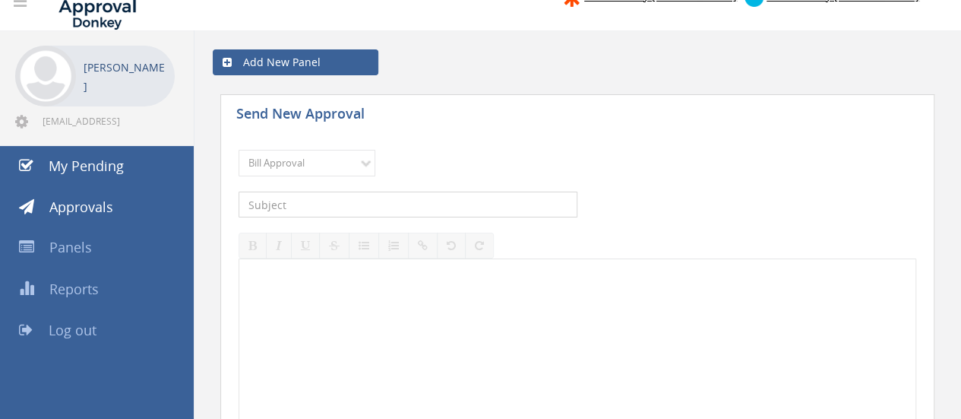
scroll to position [25, 0]
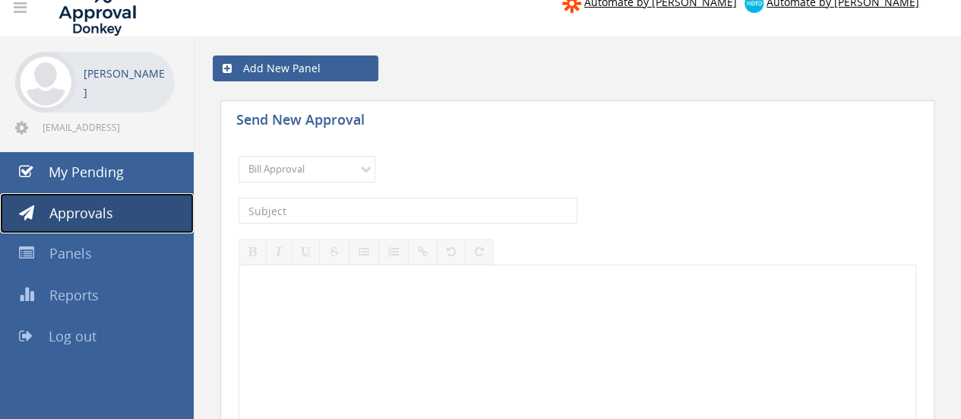
click at [94, 211] on span "Approvals" at bounding box center [81, 213] width 64 height 18
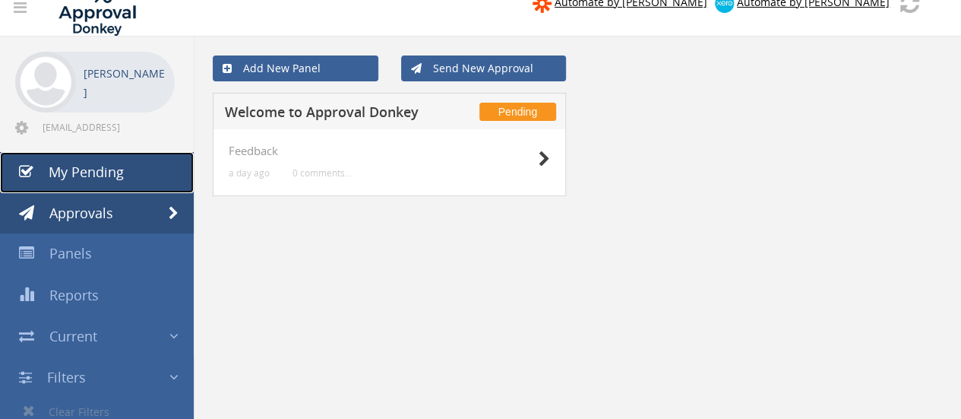
click at [70, 168] on span "My Pending" at bounding box center [86, 172] width 75 height 18
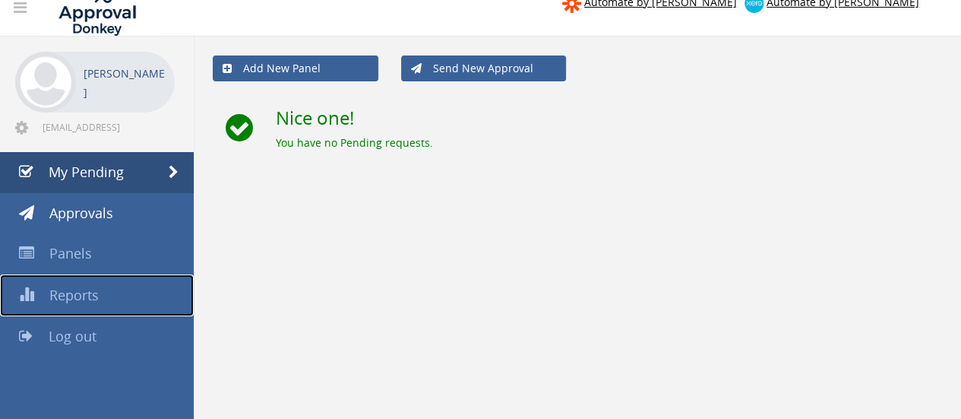
click at [71, 302] on span "Reports" at bounding box center [73, 295] width 49 height 18
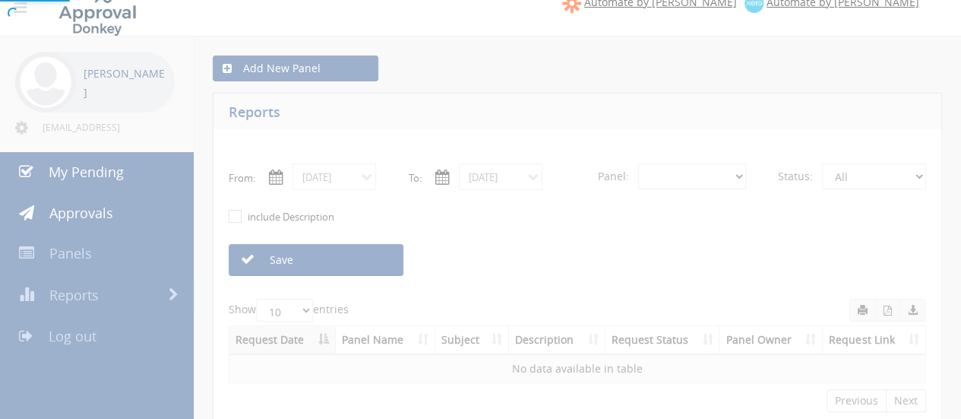
select select "number:0"
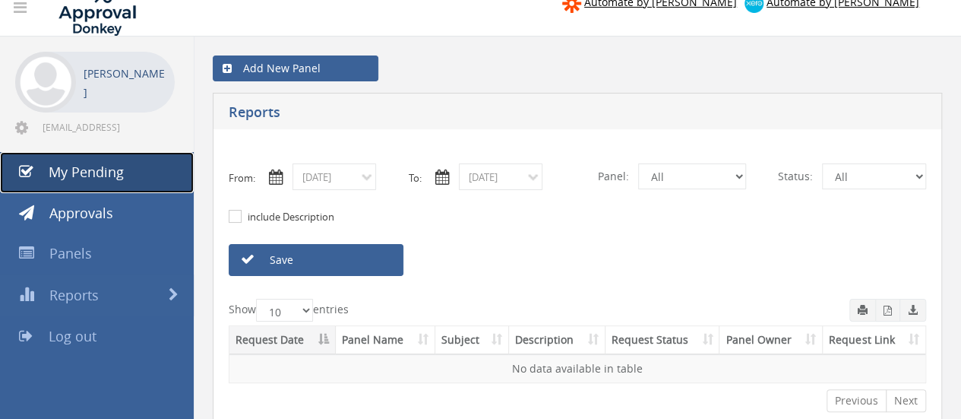
click at [76, 176] on span "My Pending" at bounding box center [86, 172] width 75 height 18
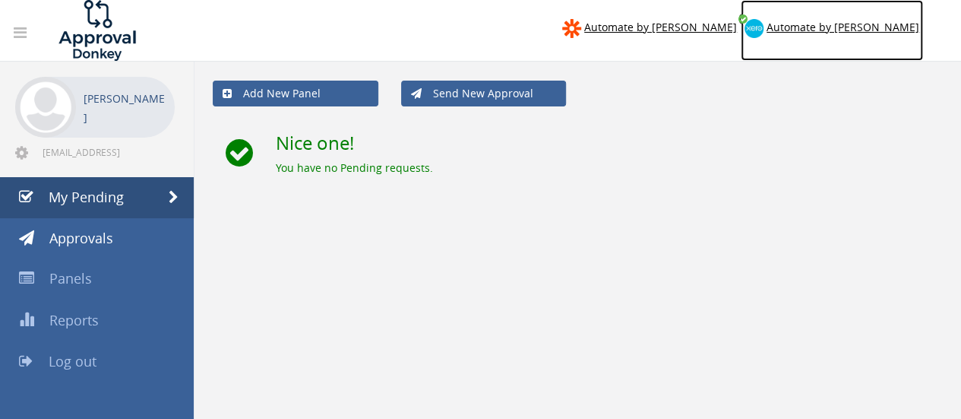
click at [890, 32] on span "Automate by [PERSON_NAME]" at bounding box center [842, 27] width 153 height 14
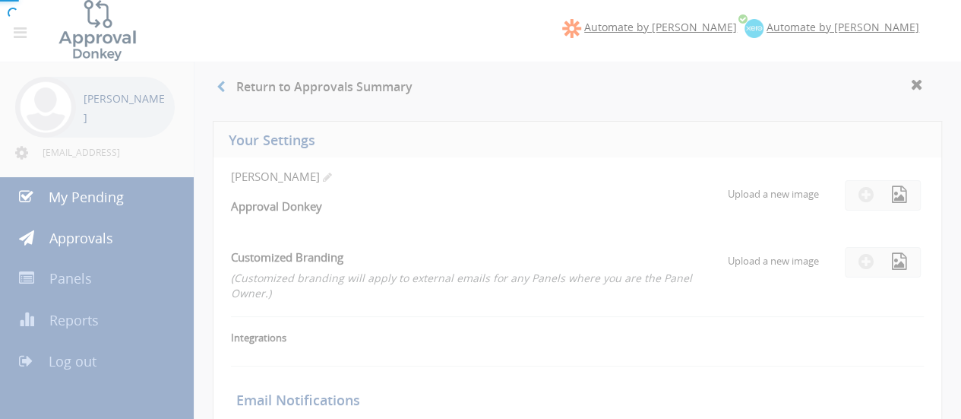
checkbox input "true"
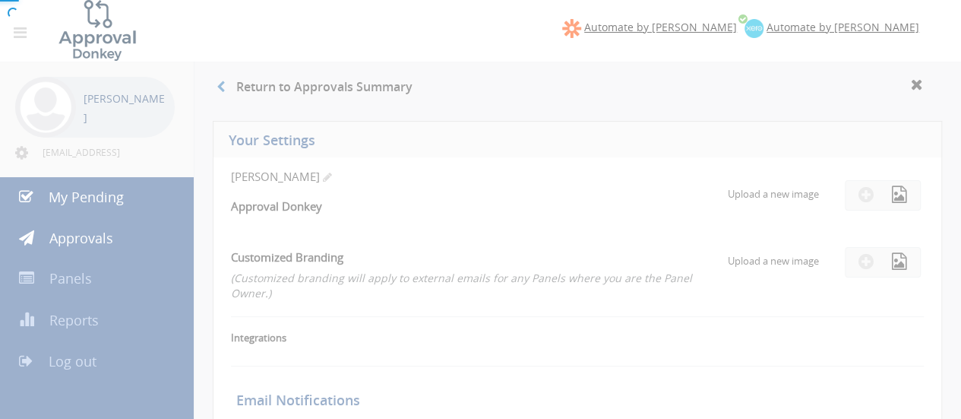
checkbox input "true"
select select "number:1"
checkbox input "true"
type input "08/23/2025"
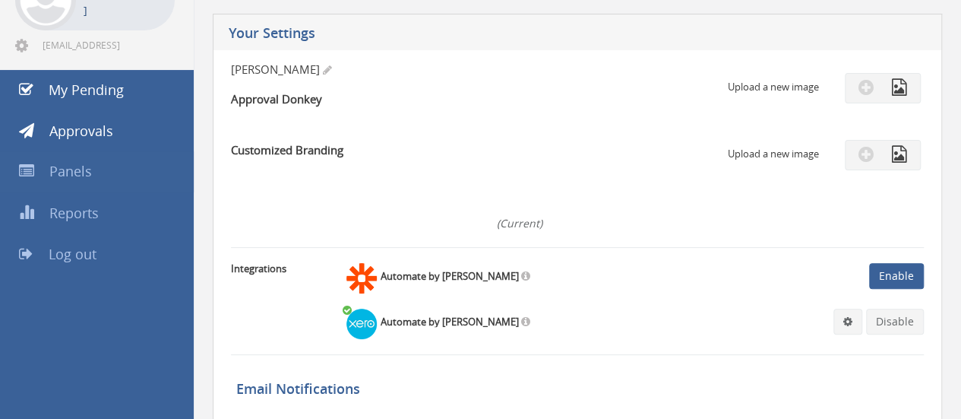
scroll to position [103, 0]
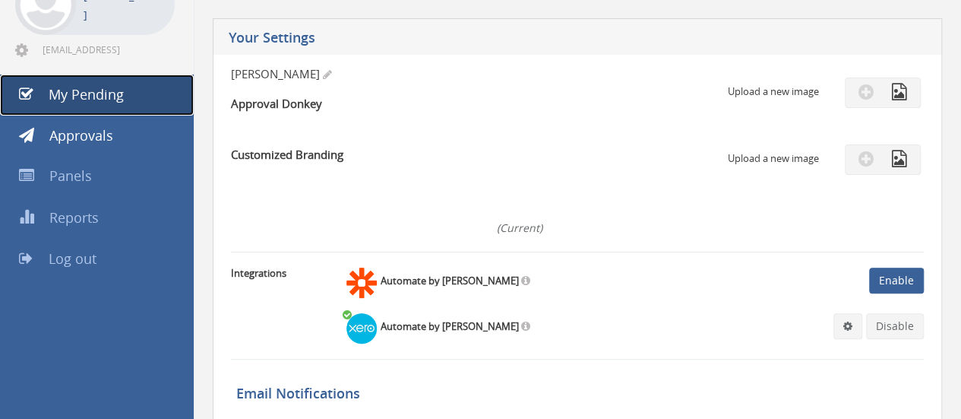
click at [94, 90] on span "My Pending" at bounding box center [86, 94] width 75 height 18
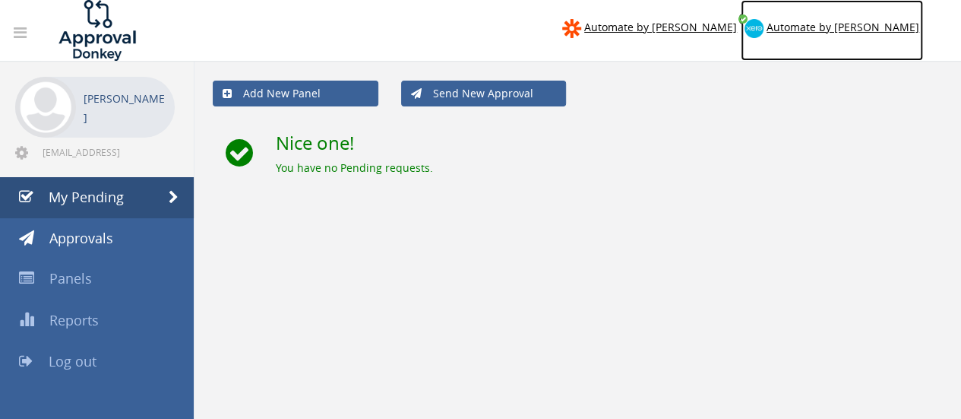
click at [861, 38] on link "Automate by [PERSON_NAME]" at bounding box center [832, 30] width 182 height 61
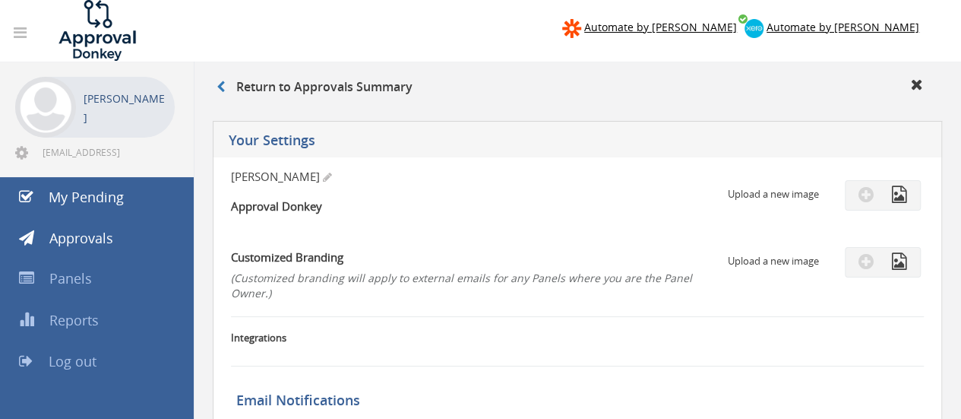
checkbox input "true"
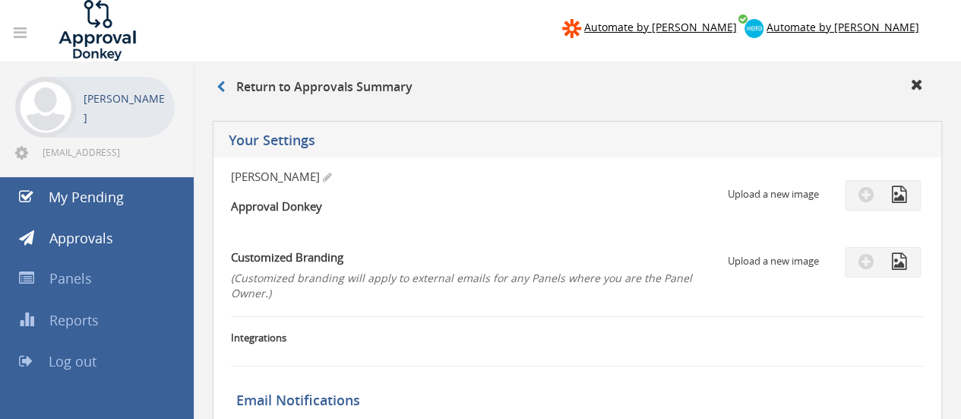
checkbox input "true"
select select "number:1"
checkbox input "true"
type input "08/23/2025"
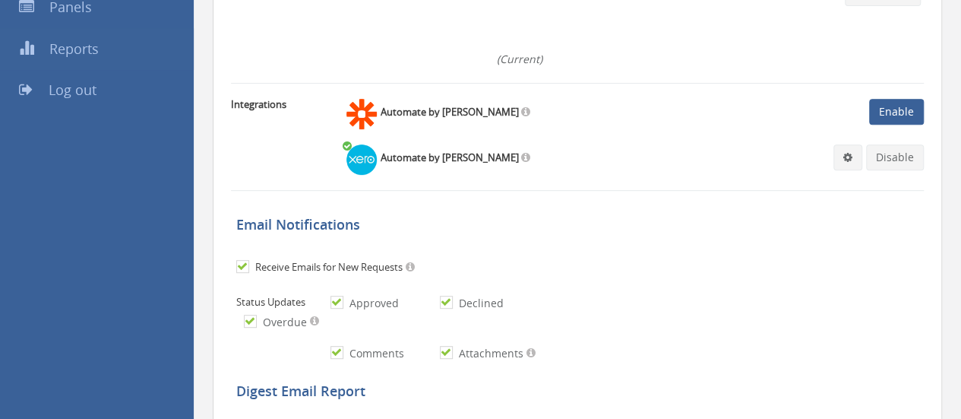
scroll to position [150, 0]
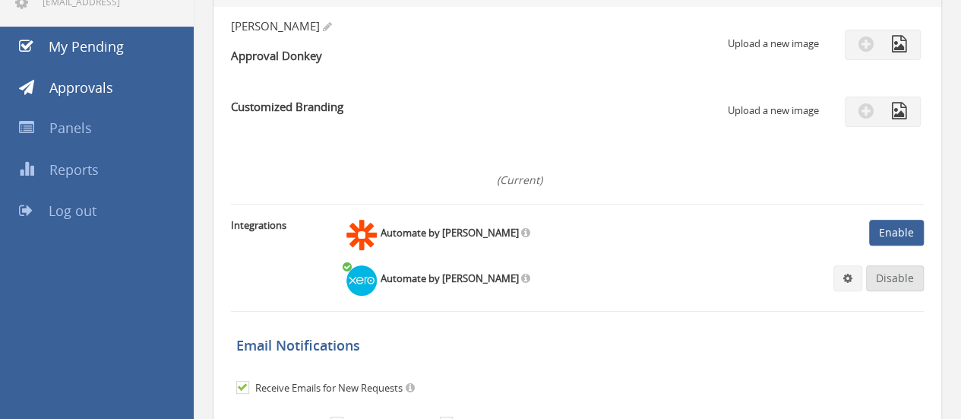
click at [888, 282] on link "Disable" at bounding box center [895, 278] width 58 height 26
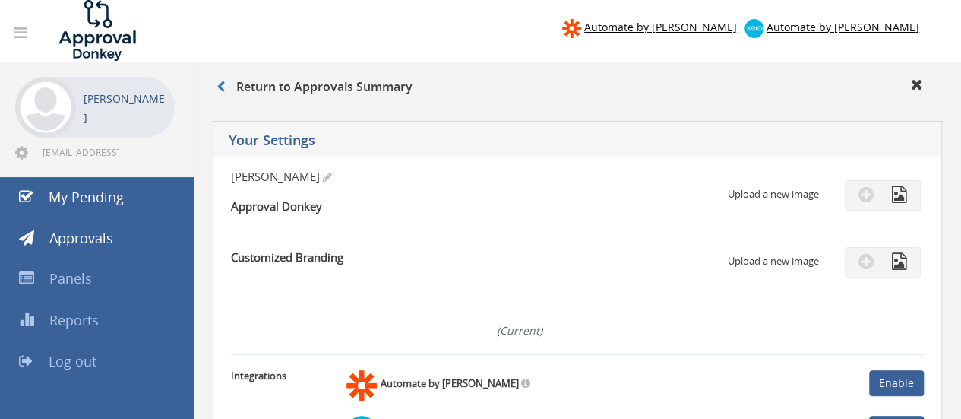
click at [23, 31] on icon at bounding box center [20, 32] width 13 height 15
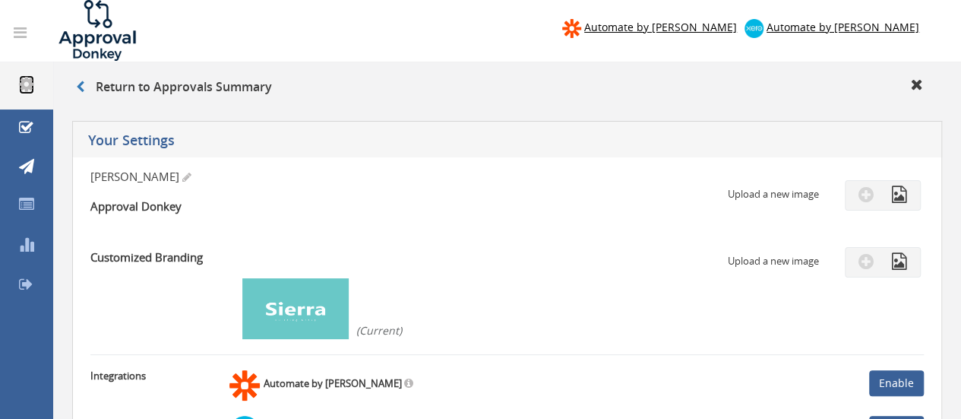
click at [26, 82] on icon at bounding box center [26, 83] width 15 height 17
click at [14, 276] on link "Log out" at bounding box center [26, 285] width 53 height 39
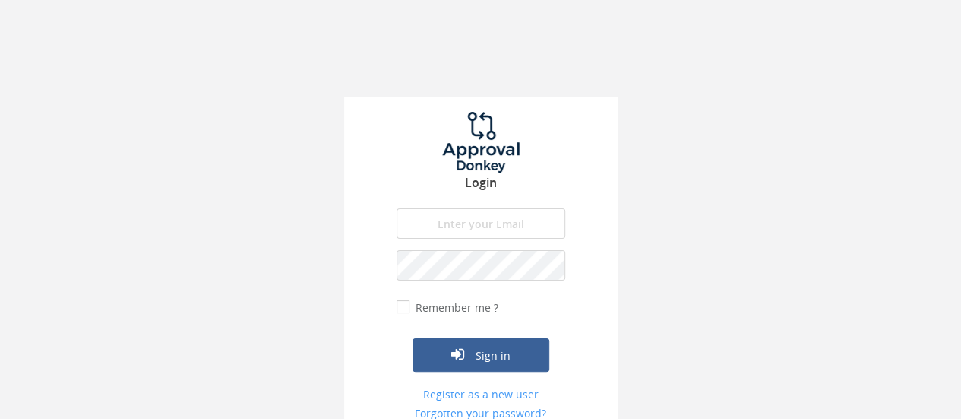
type input "[EMAIL_ADDRESS][DOMAIN_NAME]"
